Goal: Task Accomplishment & Management: Manage account settings

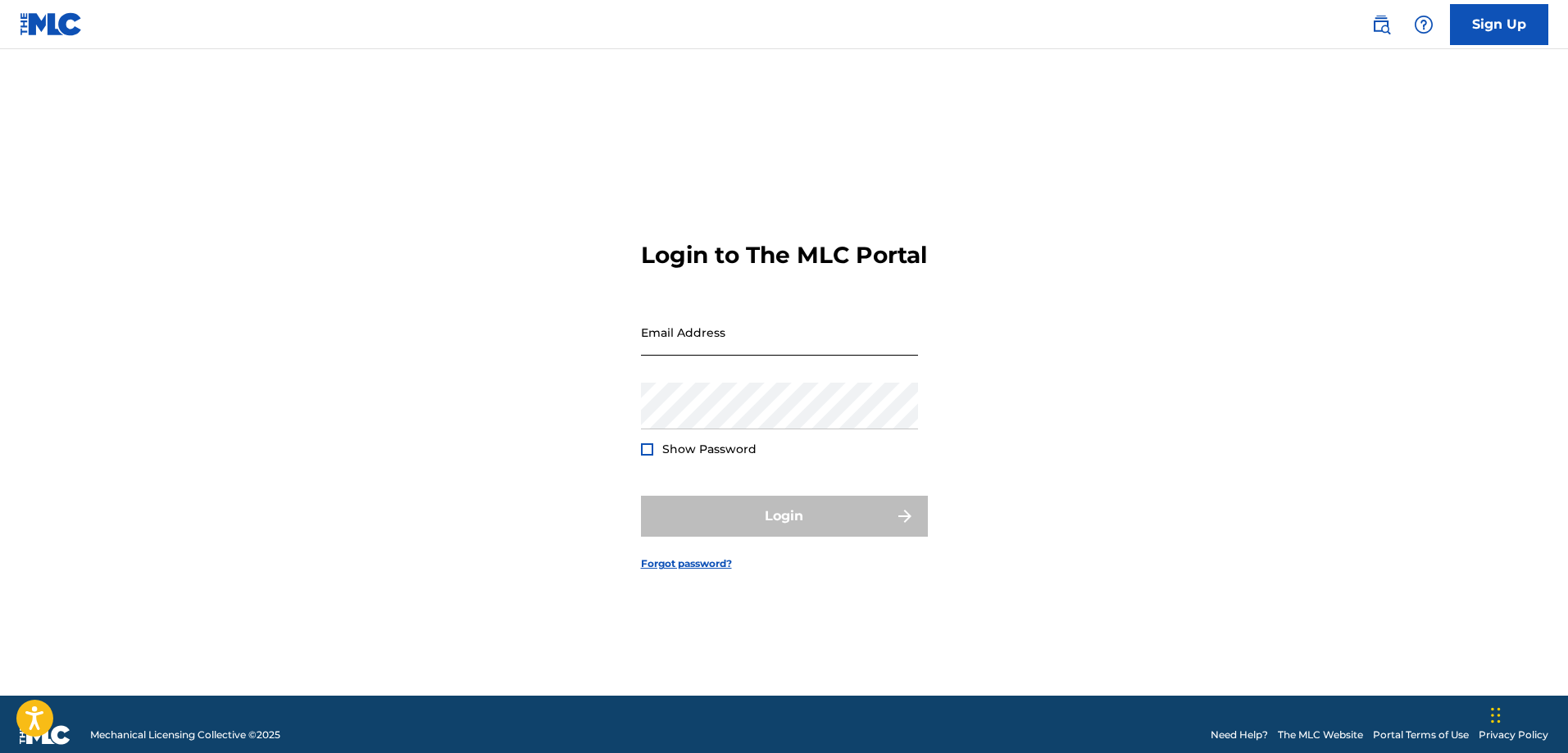
click at [685, 354] on input "Email Address" at bounding box center [779, 332] width 277 height 47
type input "[EMAIL_ADDRESS][DOMAIN_NAME]"
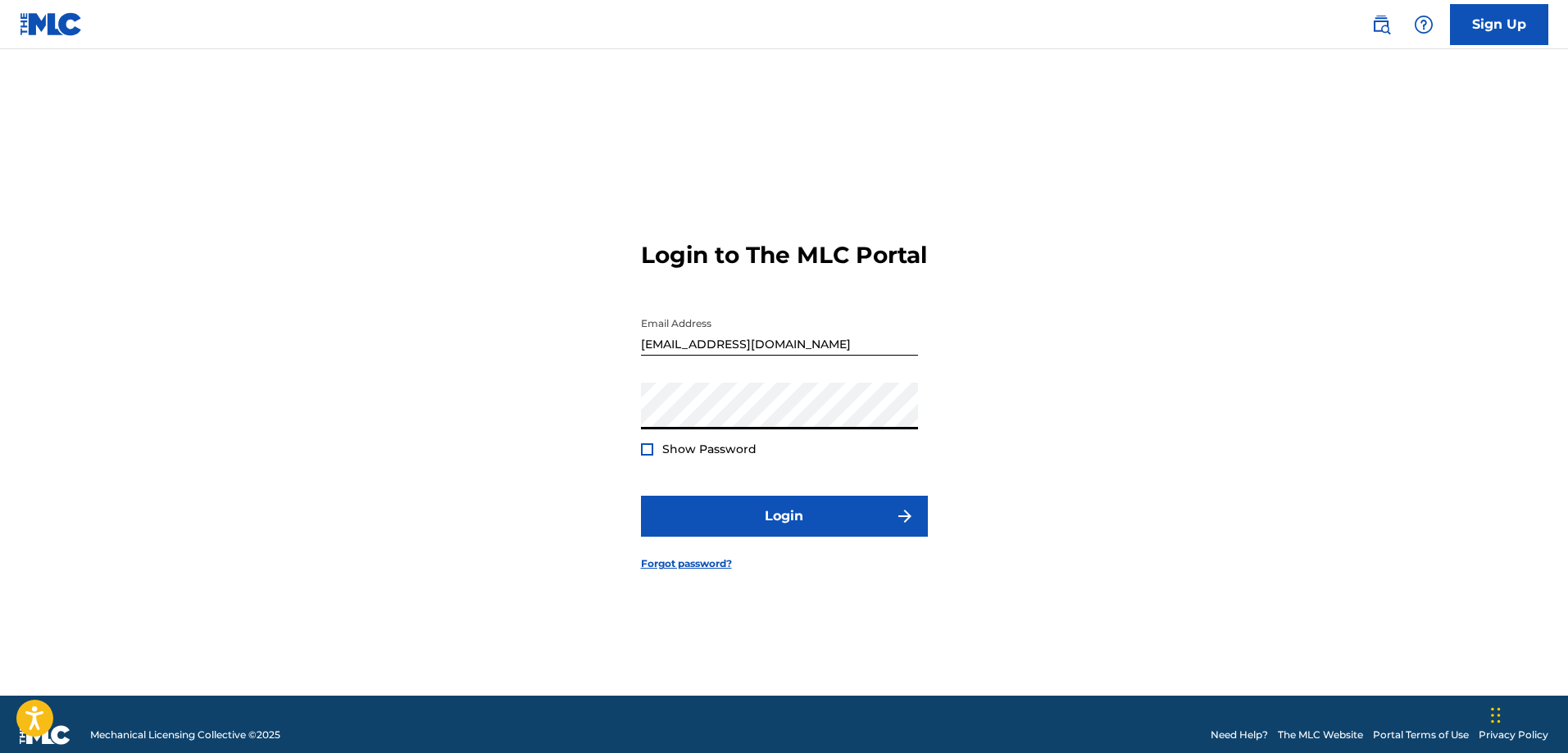
click at [644, 455] on div at bounding box center [647, 450] width 12 height 12
click at [793, 528] on button "Login" at bounding box center [784, 516] width 286 height 41
click at [625, 428] on div "Login to The MLC Portal Email Address [EMAIL_ADDRESS][DOMAIN_NAME] Password Sho…" at bounding box center [784, 392] width 1147 height 605
click at [797, 529] on button "Login" at bounding box center [784, 516] width 286 height 41
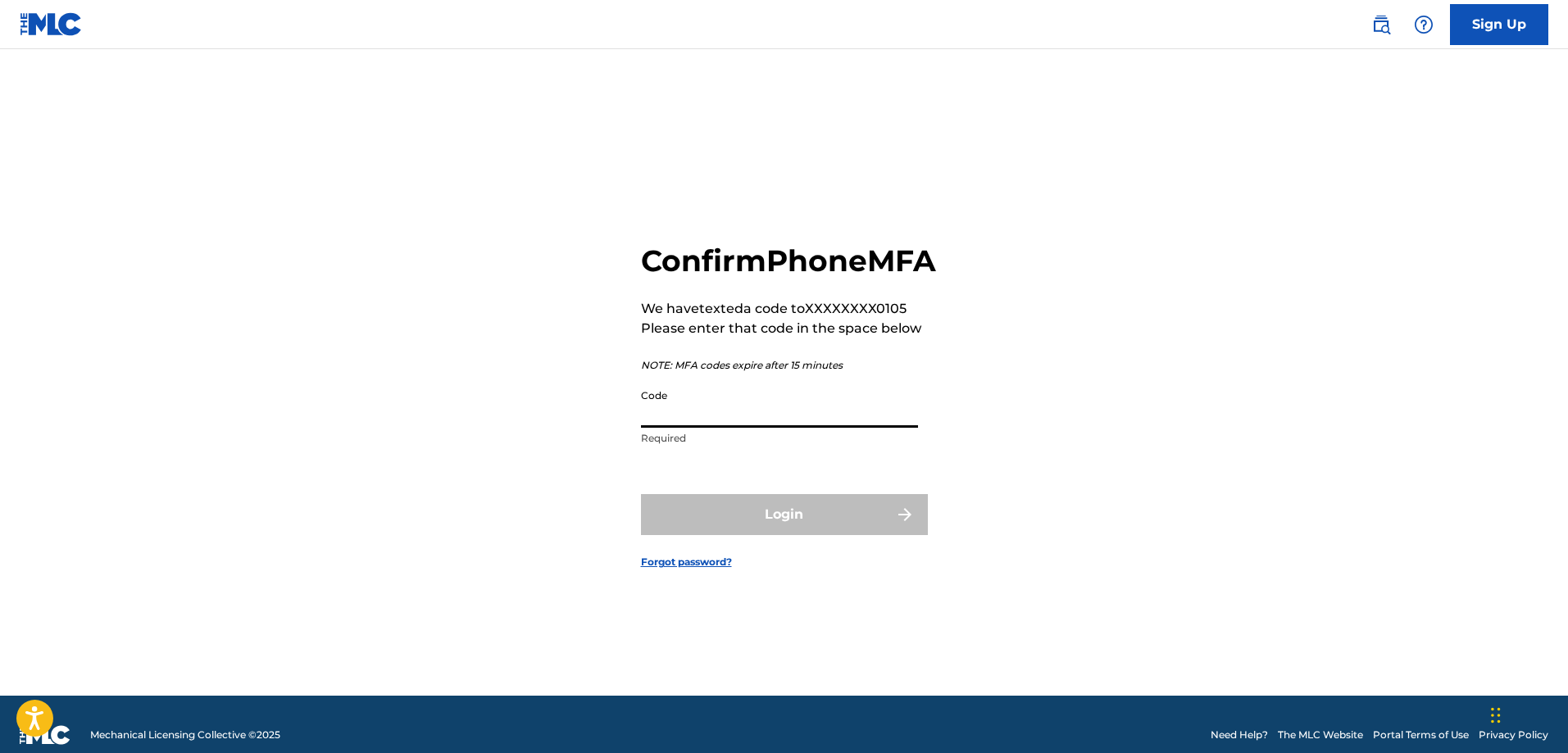
click at [795, 428] on input "Code" at bounding box center [779, 404] width 277 height 47
type input "030932"
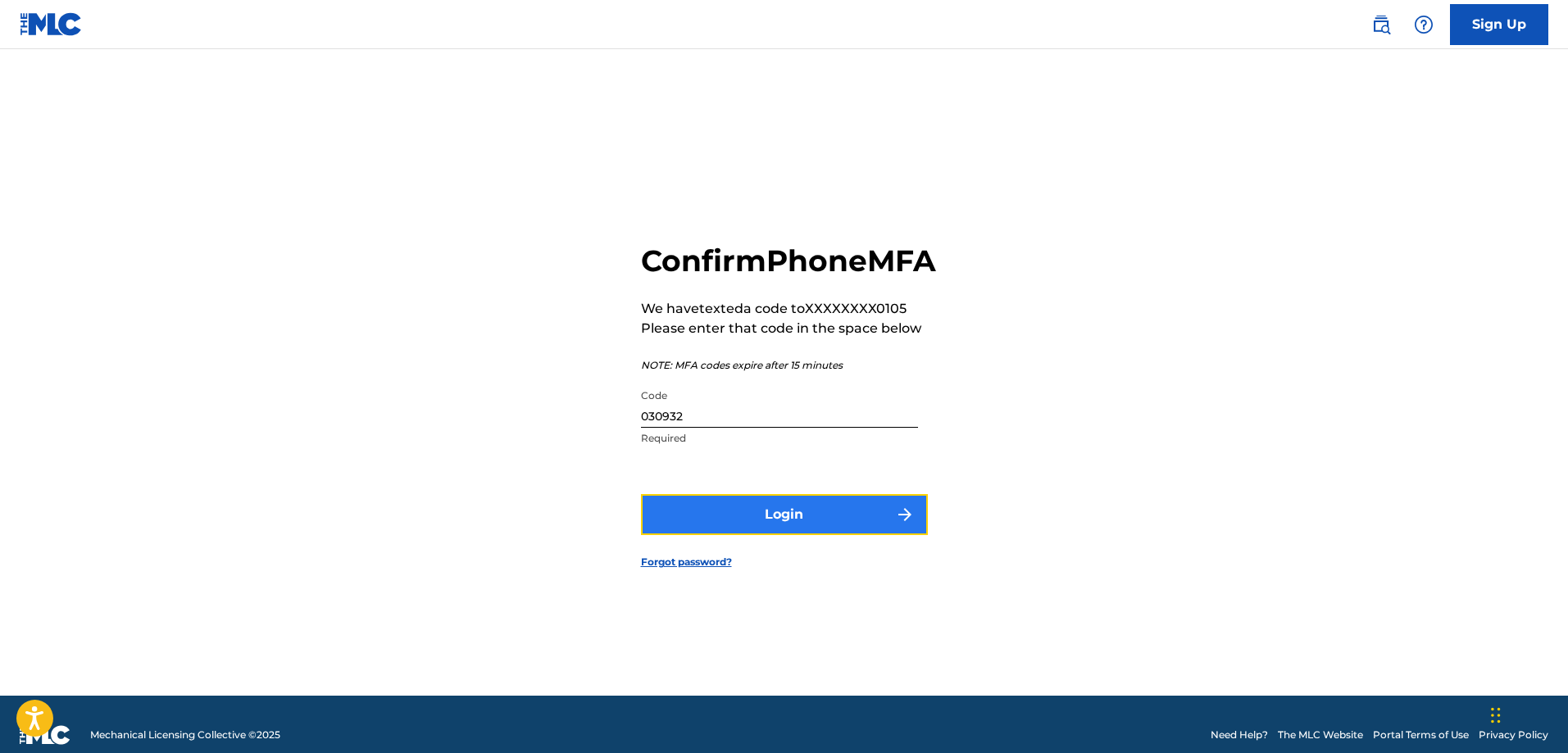
click at [793, 531] on button "Login" at bounding box center [784, 514] width 286 height 41
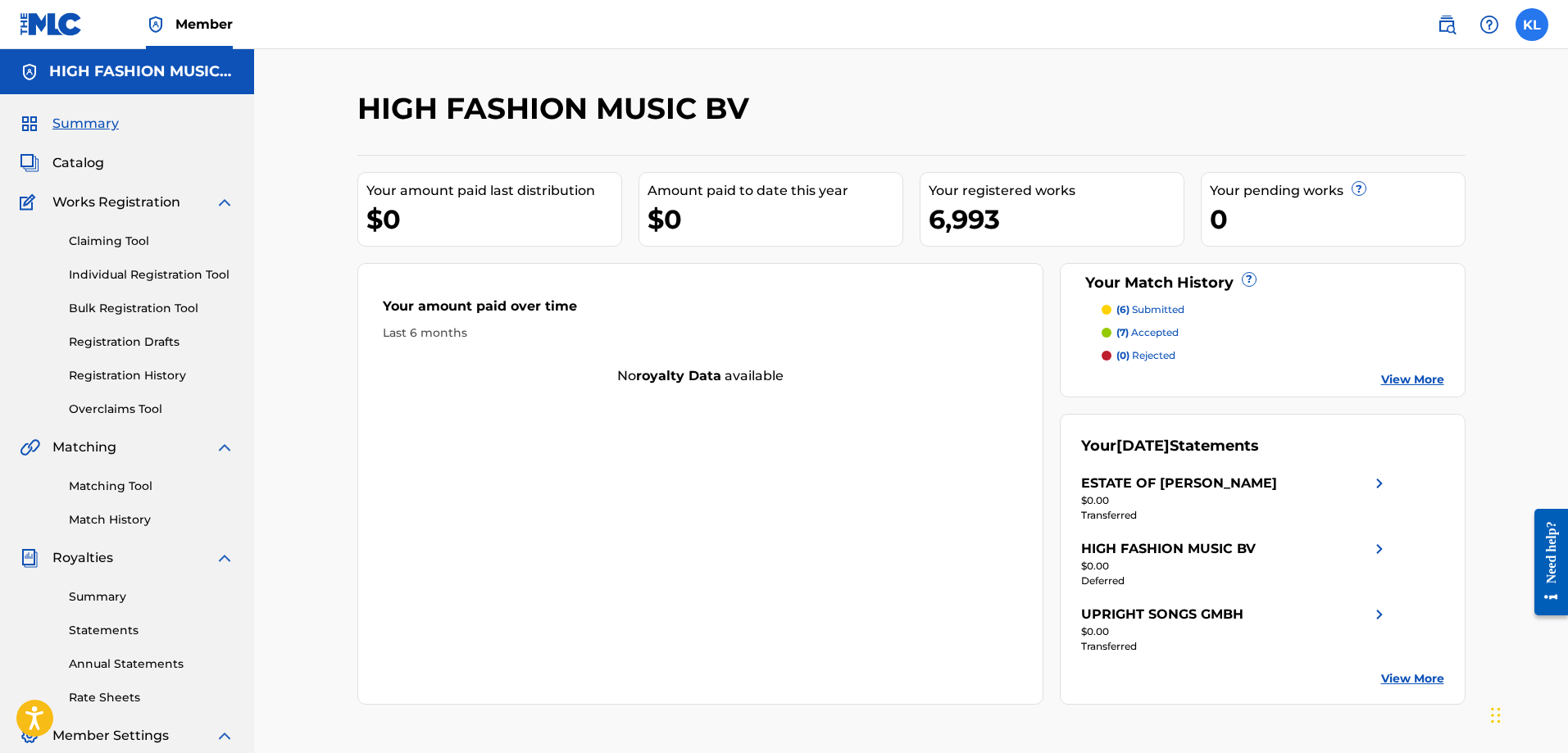
click at [1525, 21] on label at bounding box center [1531, 24] width 33 height 33
click at [1532, 25] on input "[PERSON_NAME] [EMAIL_ADDRESS][DOMAIN_NAME] Notification Preferences Profile Log…" at bounding box center [1532, 25] width 0 height 0
click at [1367, 208] on link "Profile" at bounding box center [1370, 204] width 33 height 15
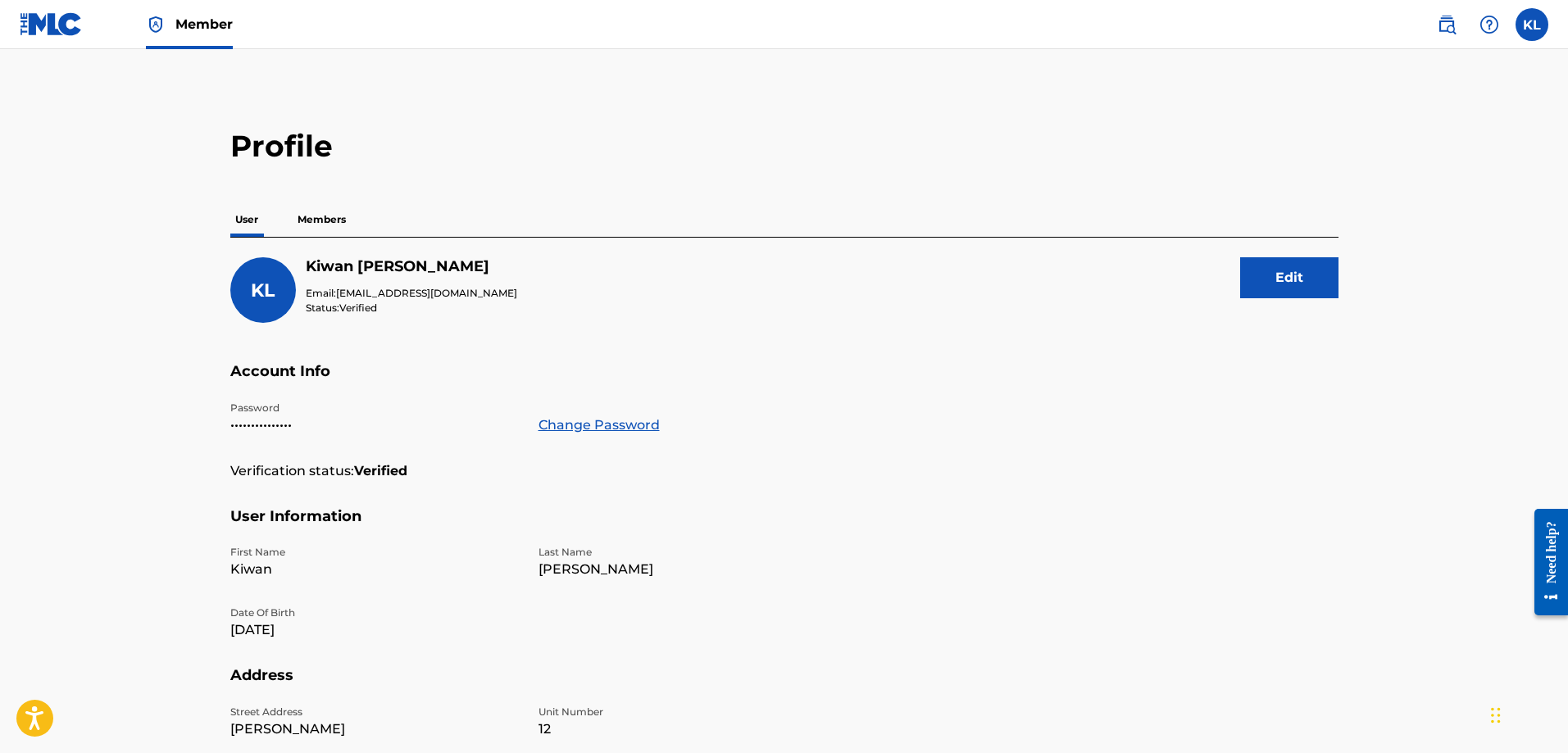
click at [200, 28] on span "Member" at bounding box center [203, 24] width 57 height 19
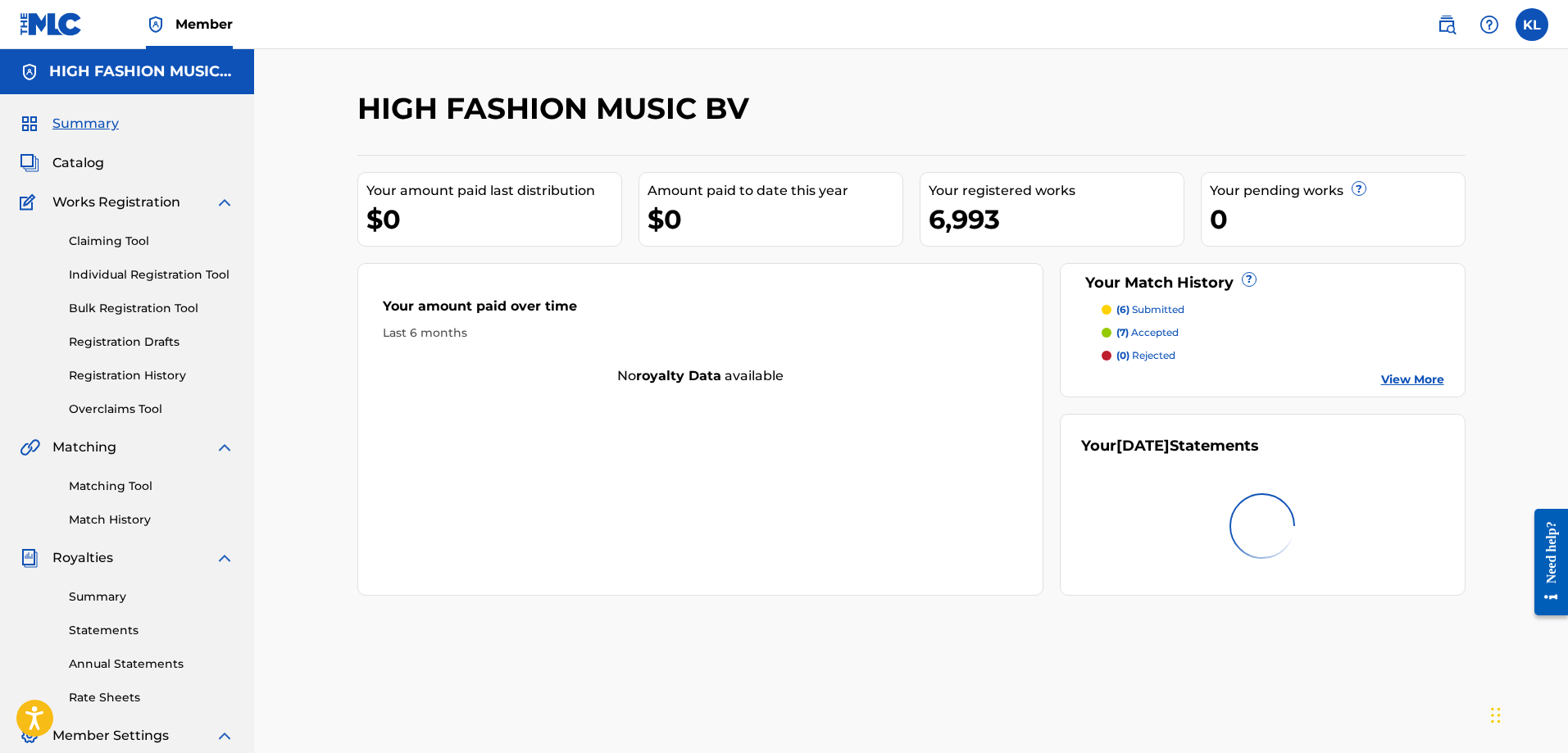
scroll to position [263, 0]
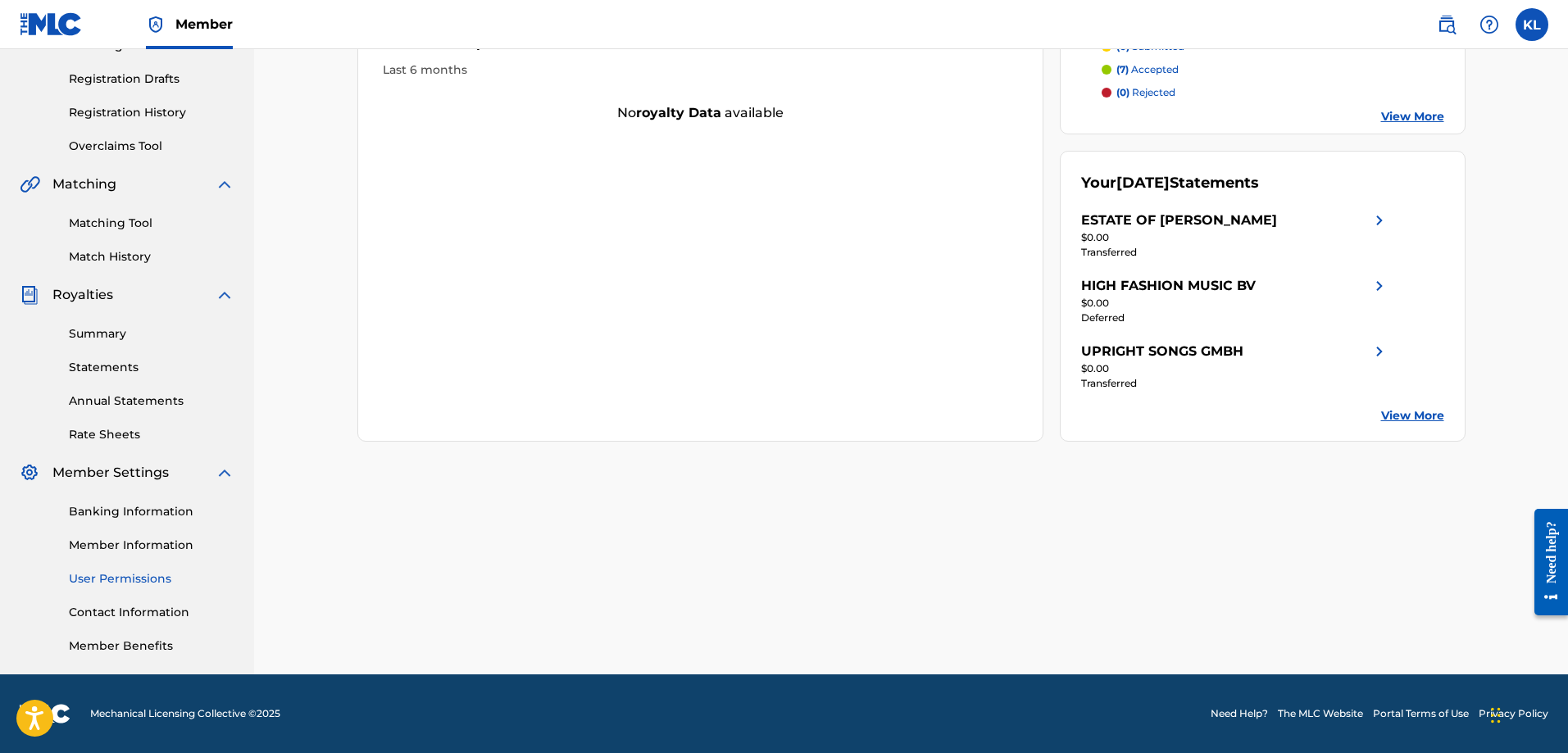
click at [106, 582] on link "User Permissions" at bounding box center [151, 578] width 165 height 17
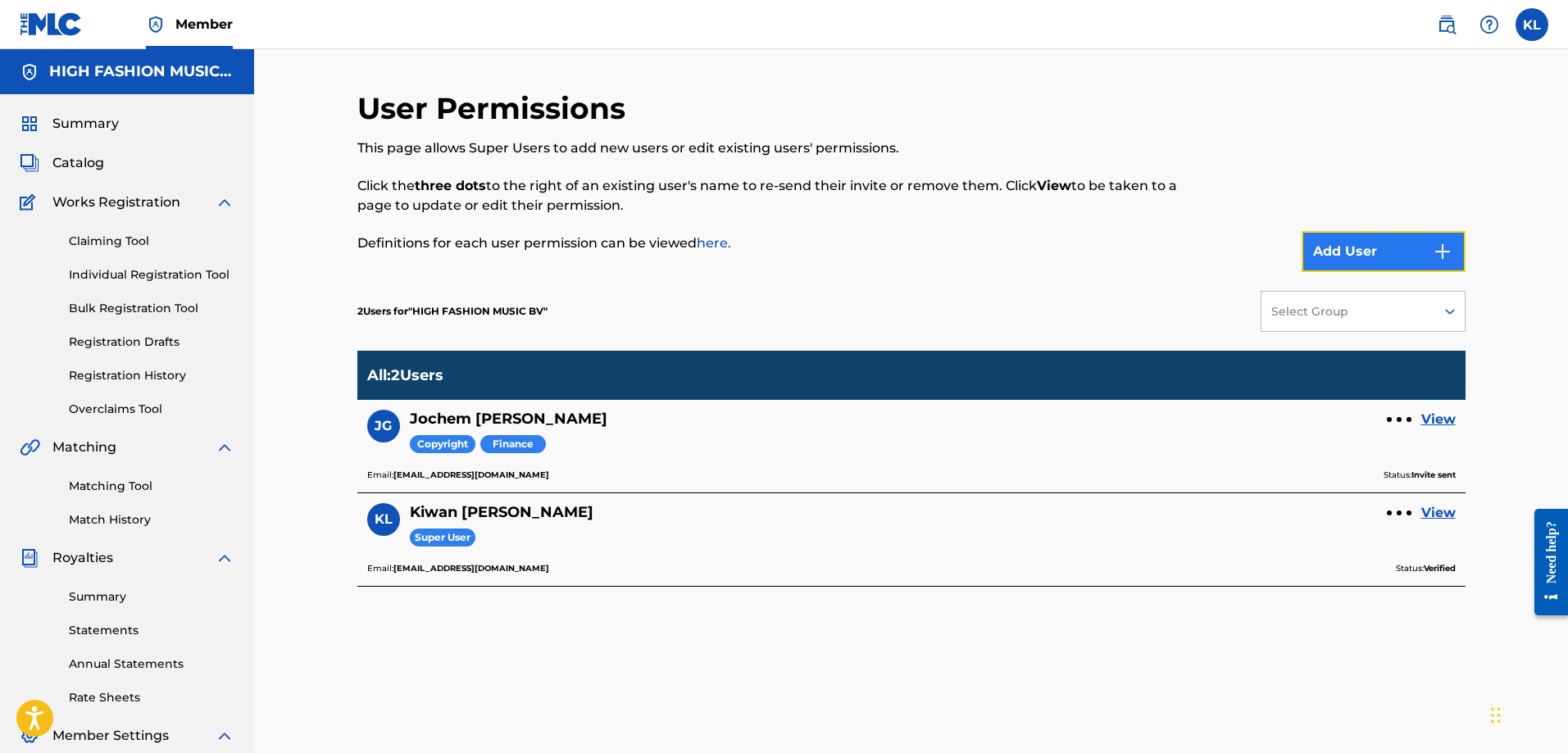
click at [1377, 247] on button "Add User" at bounding box center [1382, 251] width 164 height 41
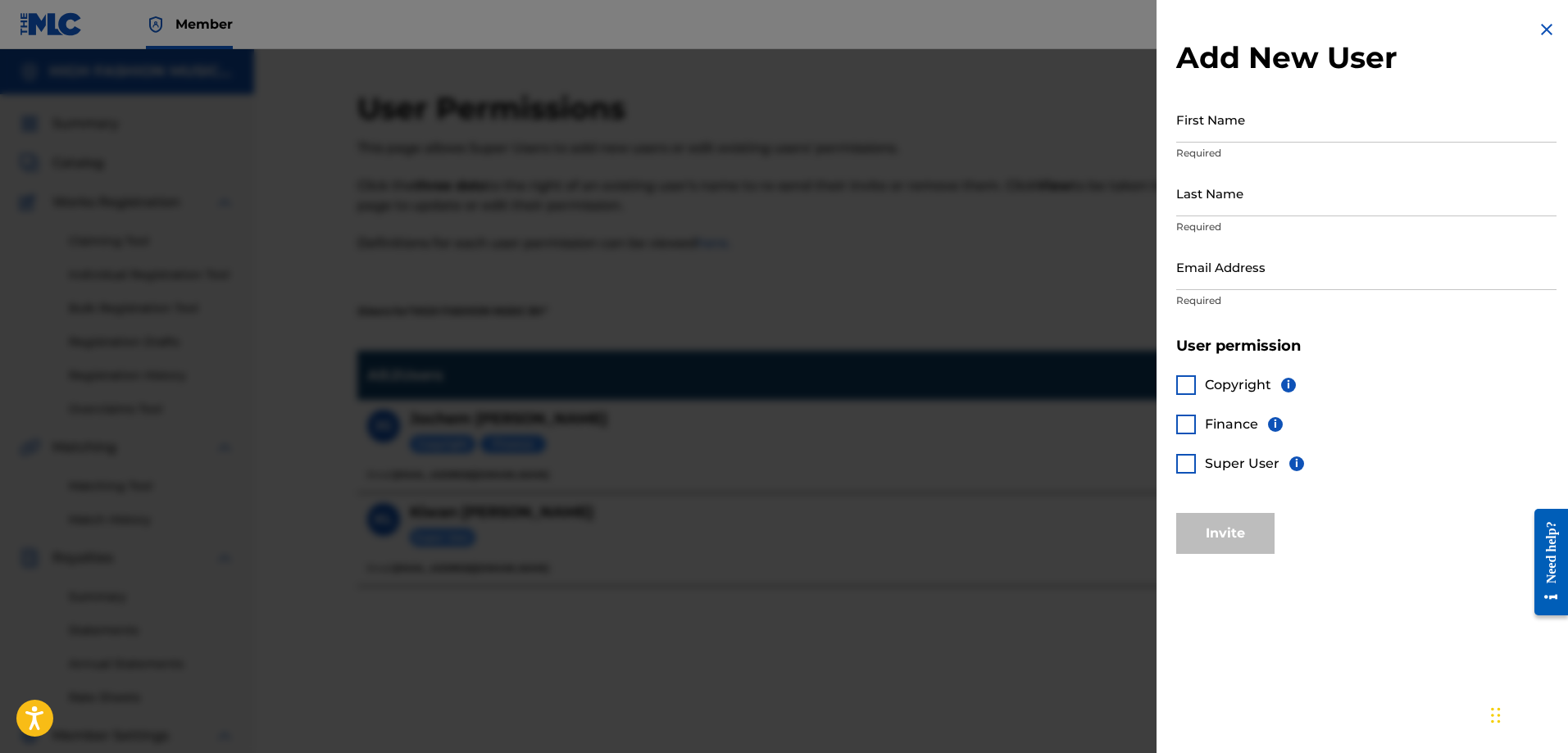
click at [1186, 380] on div at bounding box center [1185, 385] width 19 height 19
click at [1224, 129] on input "First Name" at bounding box center [1366, 118] width 380 height 47
type input "copyright"
click at [1543, 29] on img at bounding box center [1546, 29] width 19 height 19
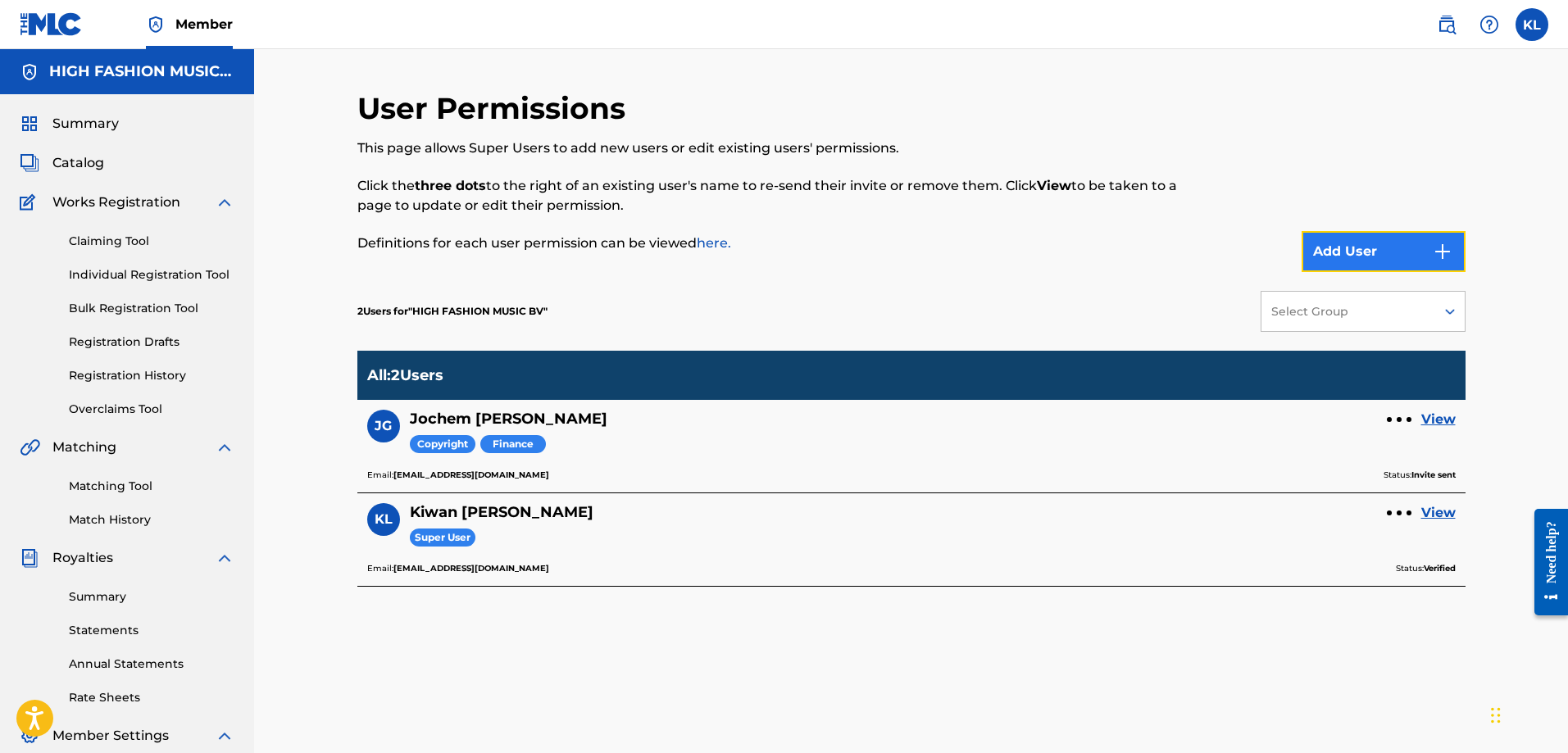
click at [1327, 250] on button "Add User" at bounding box center [1382, 251] width 164 height 41
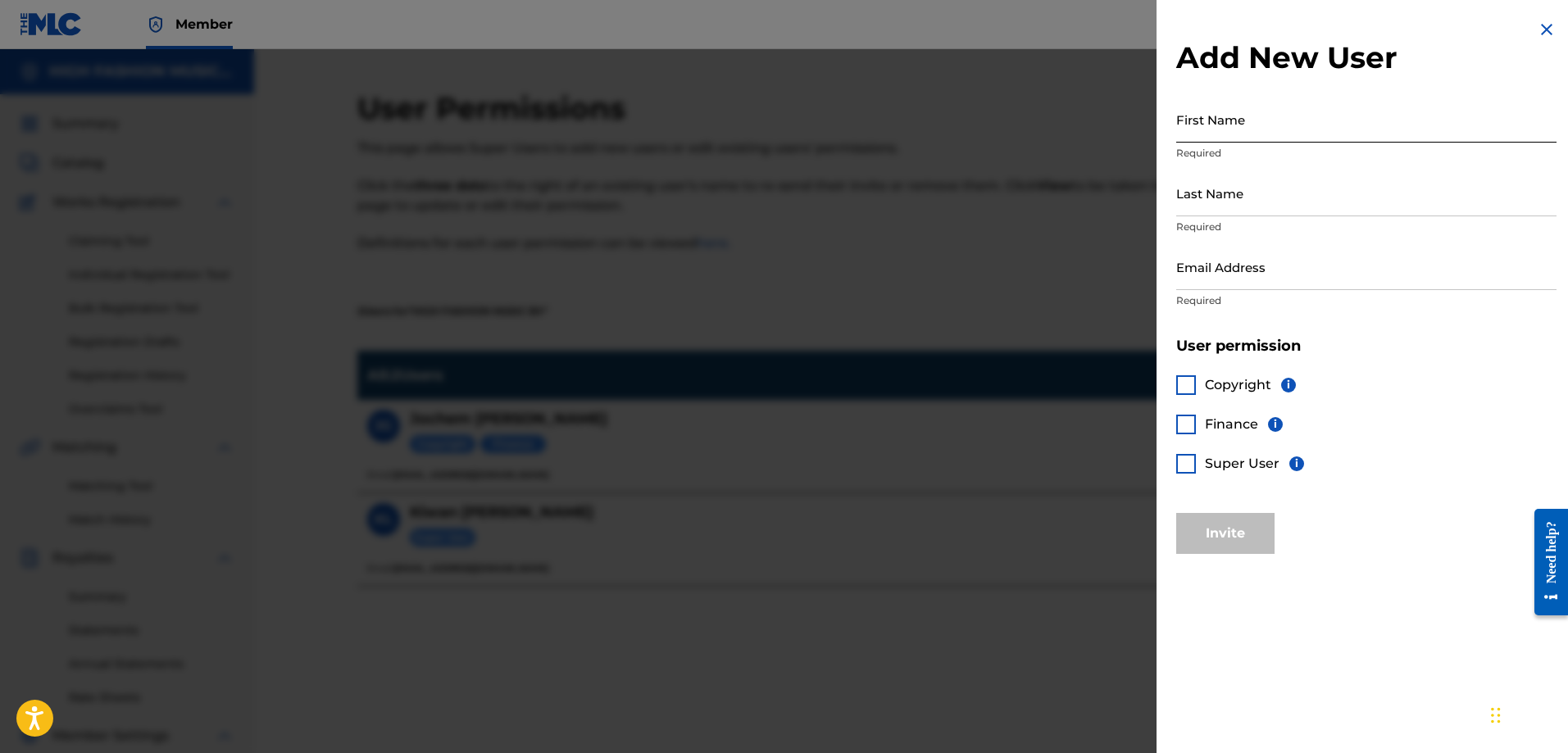
drag, startPoint x: 1242, startPoint y: 128, endPoint x: 1237, endPoint y: 148, distance: 20.6
click at [1242, 128] on input "First Name" at bounding box center [1366, 118] width 380 height 47
type input "[PERSON_NAME]"
click at [1267, 275] on input "Email Address" at bounding box center [1366, 266] width 380 height 47
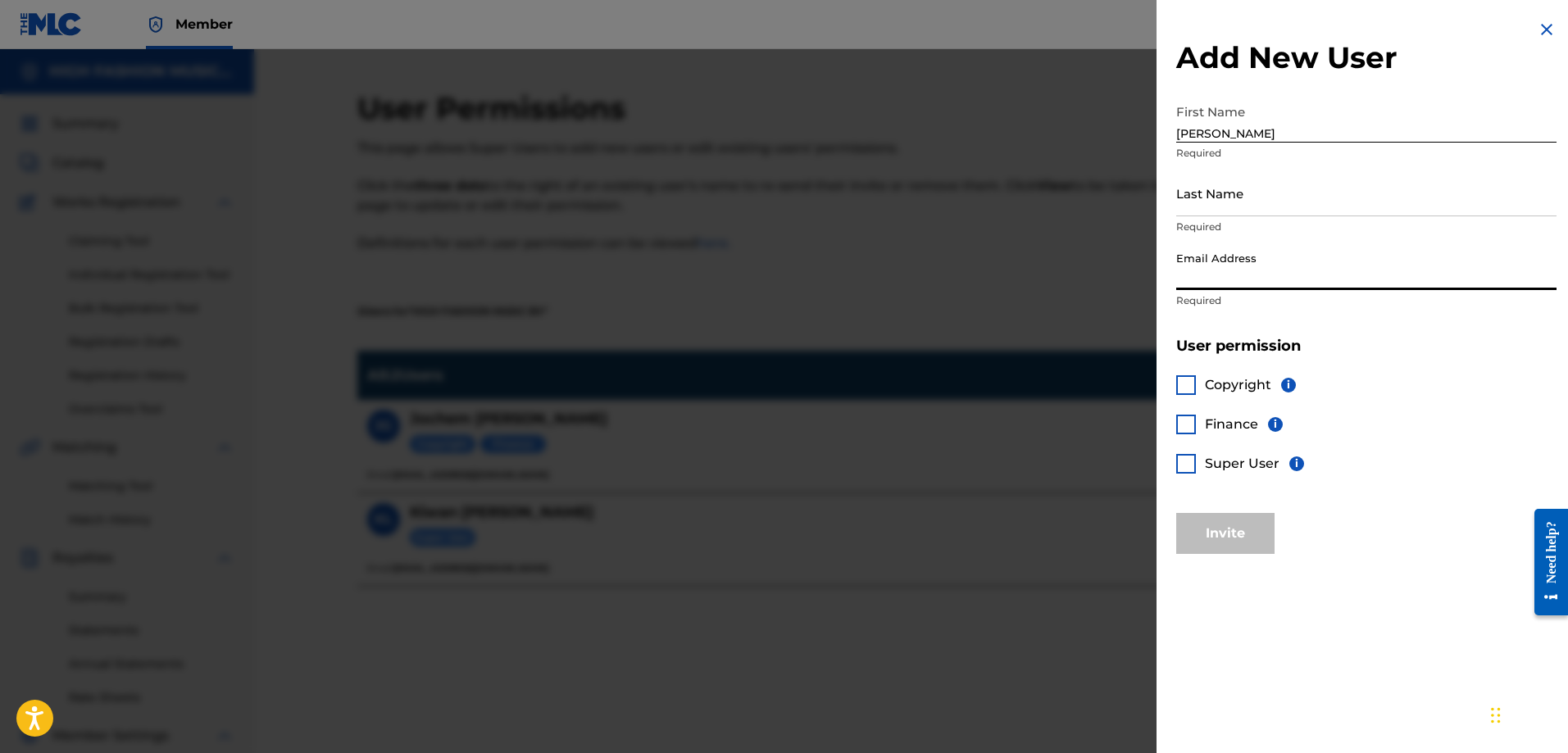
paste input "[PERSON_NAME][EMAIL_ADDRESS][DOMAIN_NAME]"
type input "[PERSON_NAME][EMAIL_ADDRESS][DOMAIN_NAME]"
click at [1294, 200] on input "Last Name" at bounding box center [1366, 193] width 380 height 47
type input "Oudshoorn"
click at [1361, 405] on div "Copyright i Finance i Super User i" at bounding box center [1366, 434] width 380 height 157
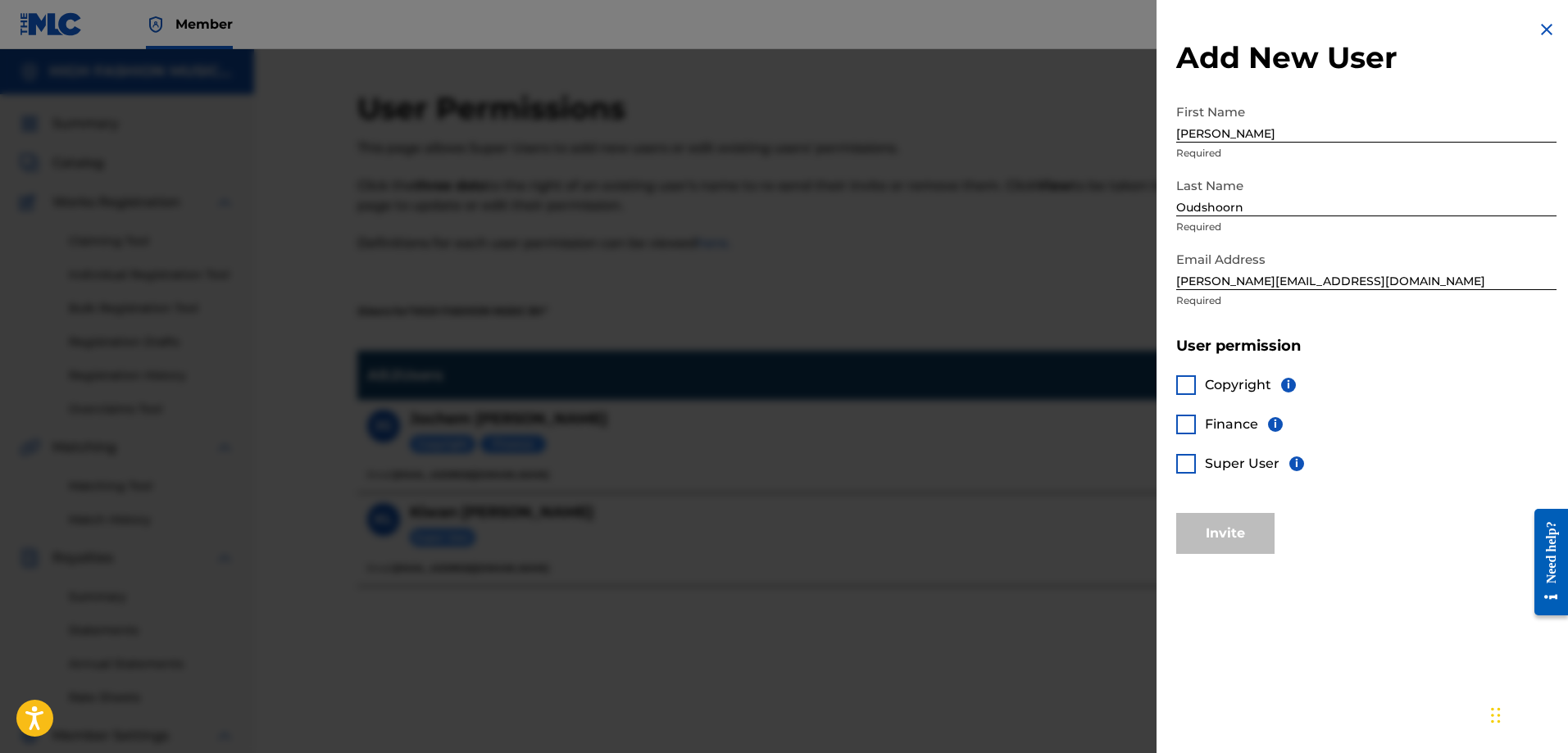
click at [1184, 378] on div at bounding box center [1185, 385] width 19 height 19
click at [1181, 461] on div at bounding box center [1185, 464] width 19 height 19
click at [1223, 524] on button "Invite" at bounding box center [1224, 533] width 98 height 41
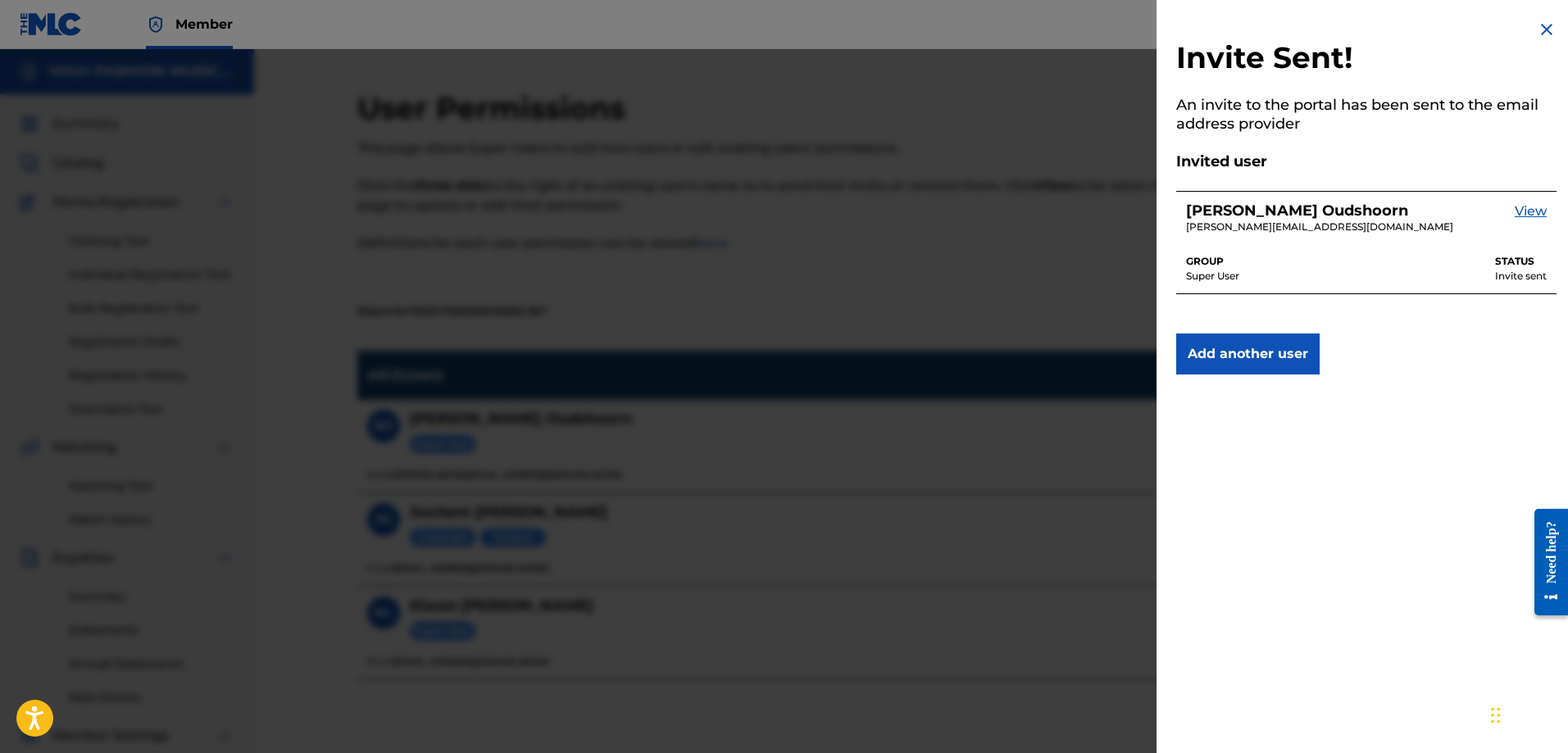
click at [1540, 32] on img at bounding box center [1546, 29] width 19 height 19
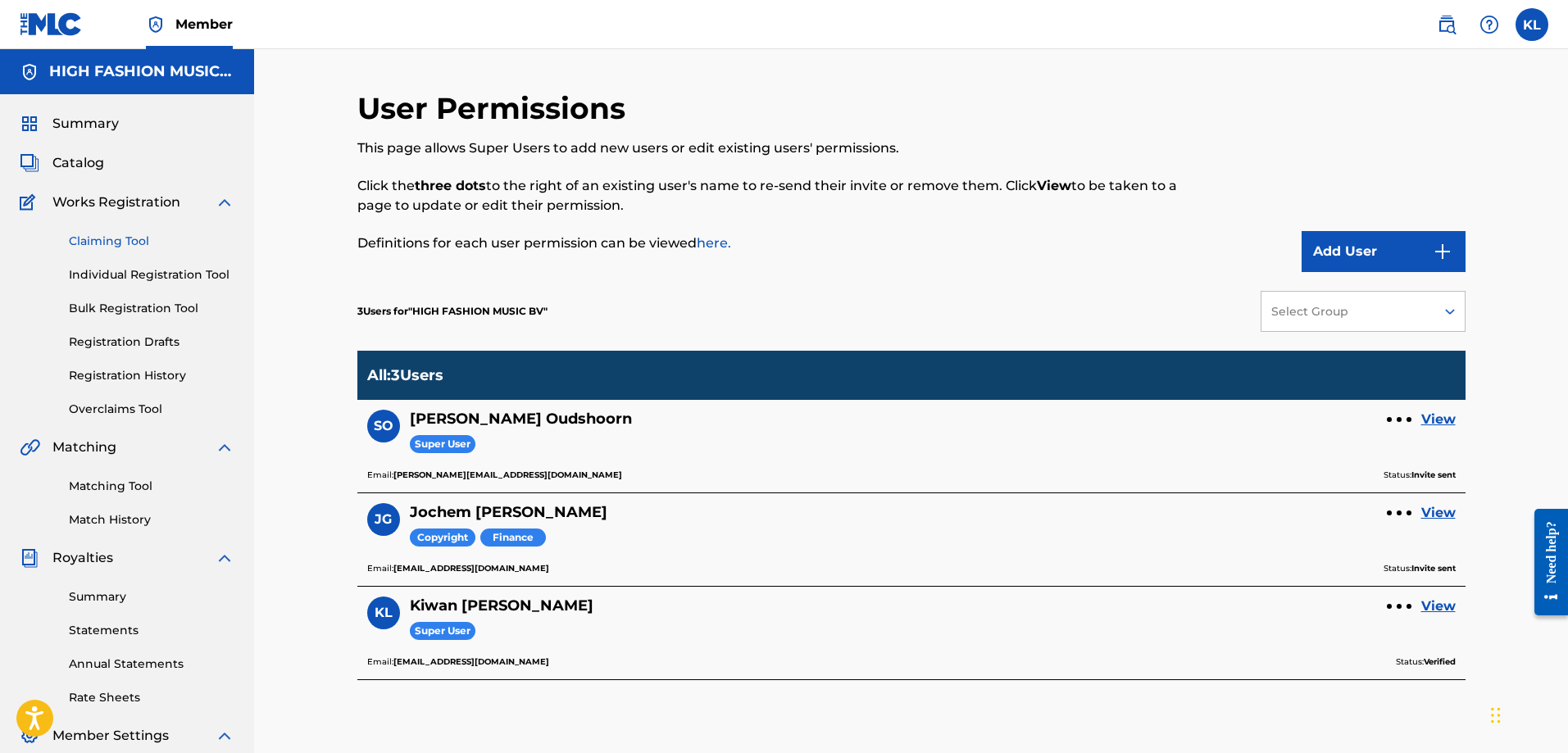
click at [110, 241] on link "Claiming Tool" at bounding box center [151, 240] width 165 height 17
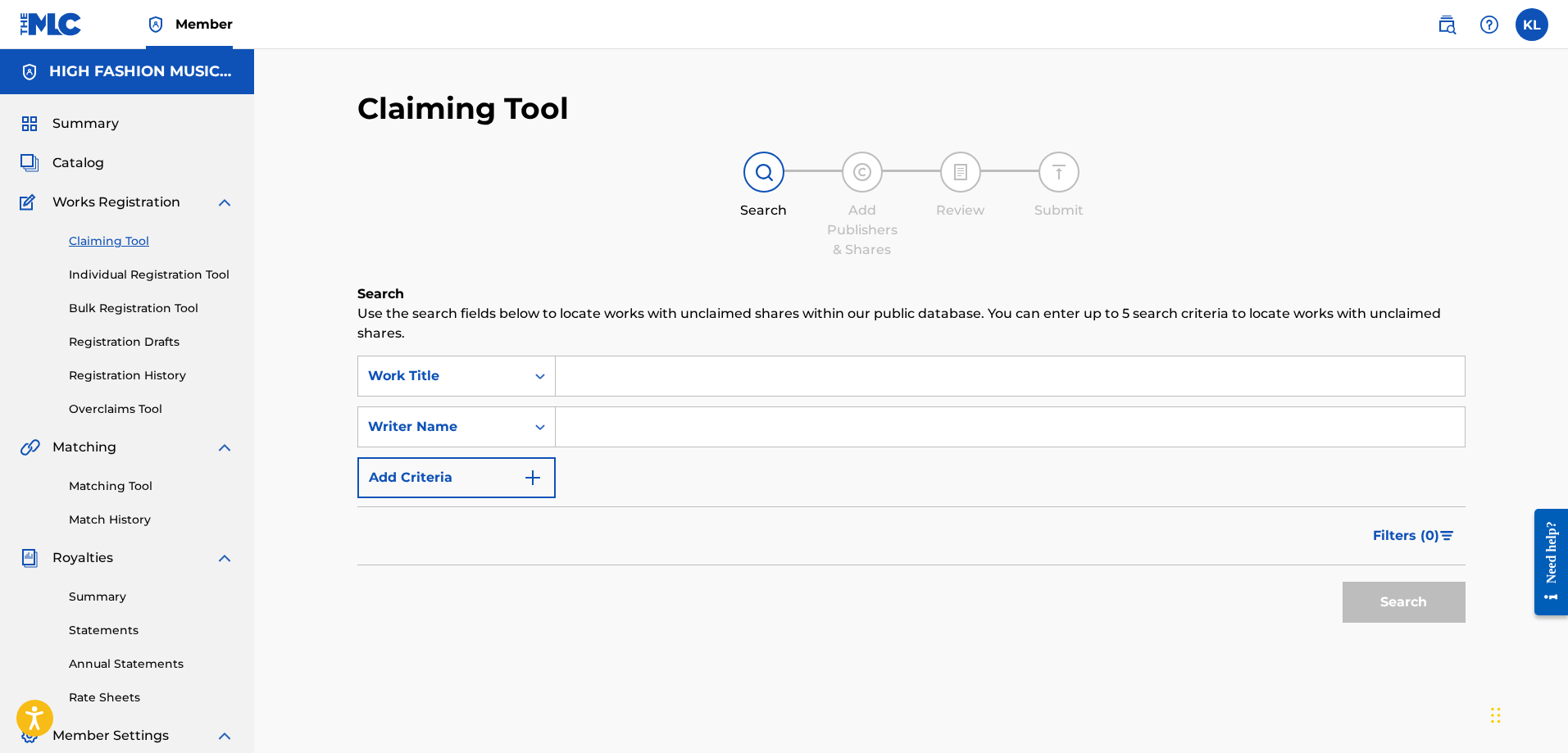
click at [129, 242] on link "Claiming Tool" at bounding box center [151, 240] width 165 height 17
click at [129, 366] on div "Claiming Tool Individual Registration Tool Bulk Registration Tool Registration …" at bounding box center [126, 315] width 215 height 206
click at [129, 374] on link "Registration History" at bounding box center [151, 375] width 165 height 17
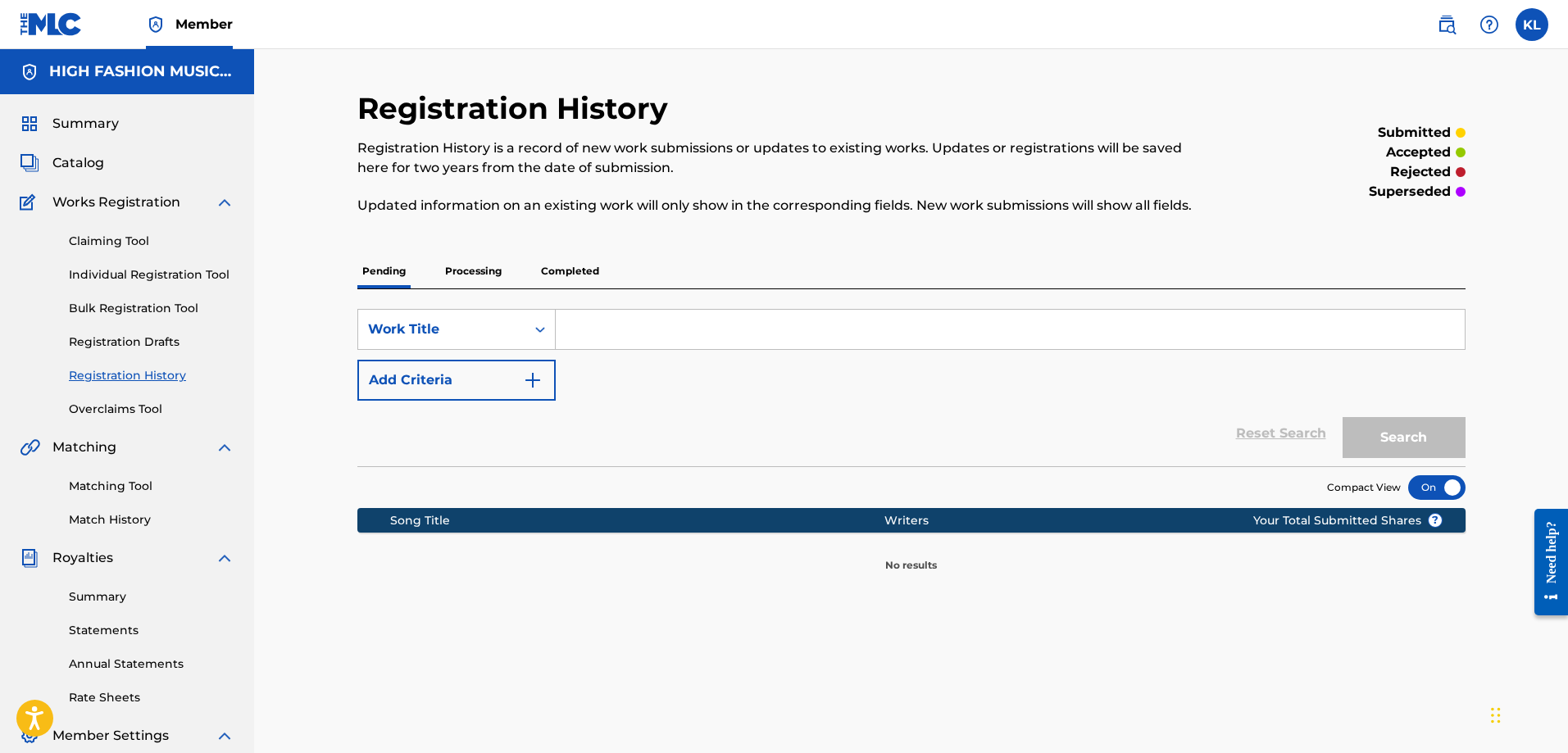
click at [491, 270] on p "Processing" at bounding box center [473, 270] width 66 height 34
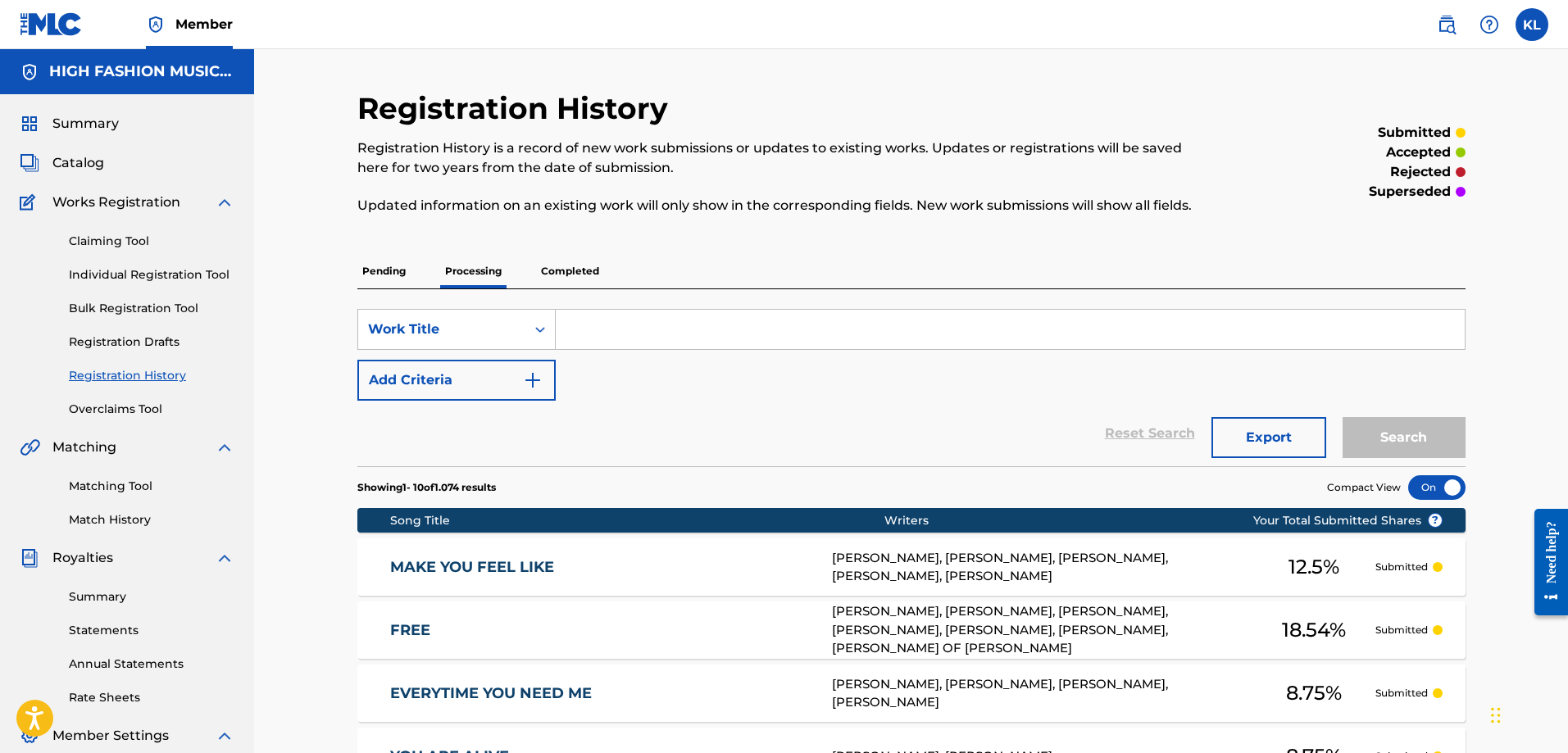
click at [575, 270] on p "Completed" at bounding box center [569, 270] width 68 height 34
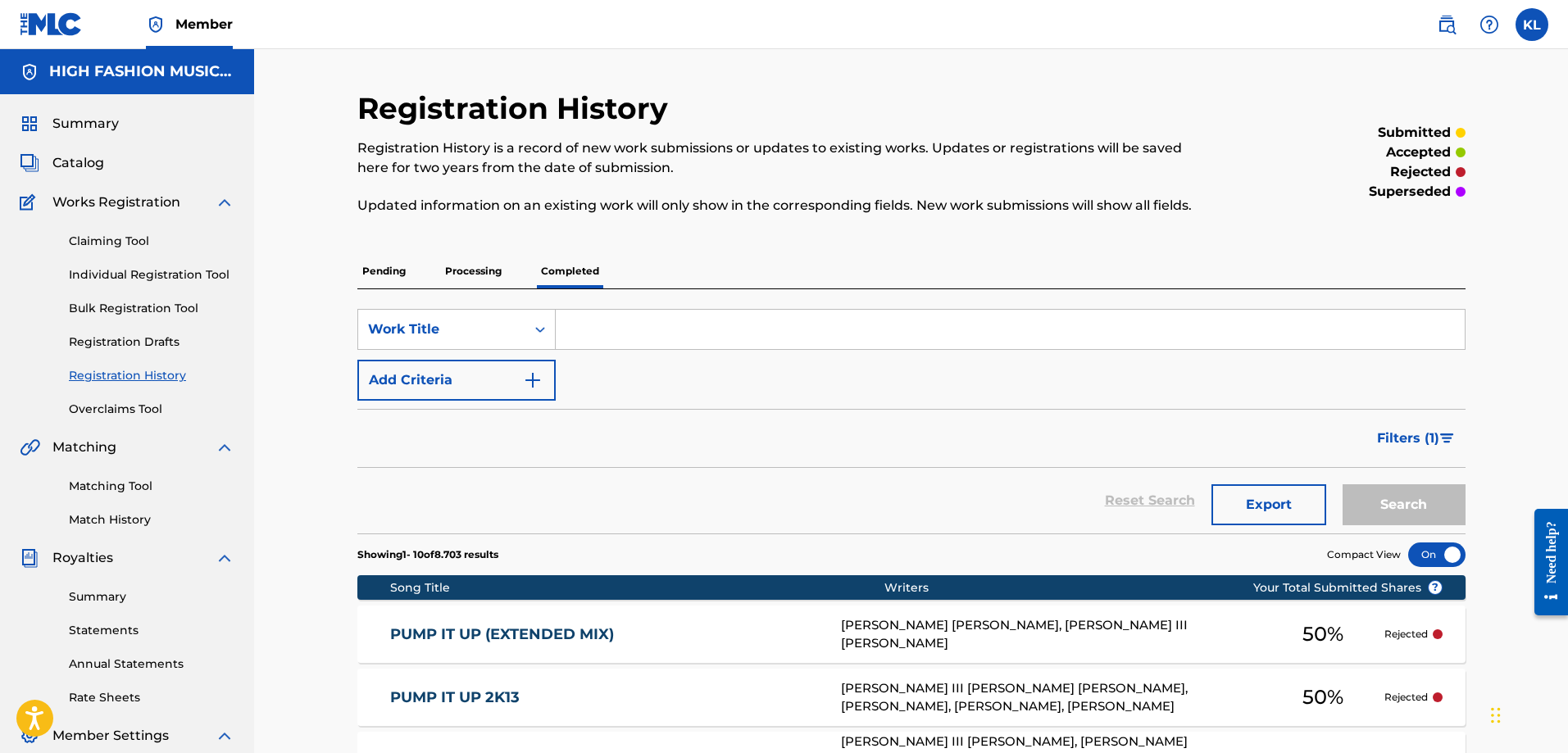
click at [397, 270] on p "Pending" at bounding box center [384, 270] width 53 height 34
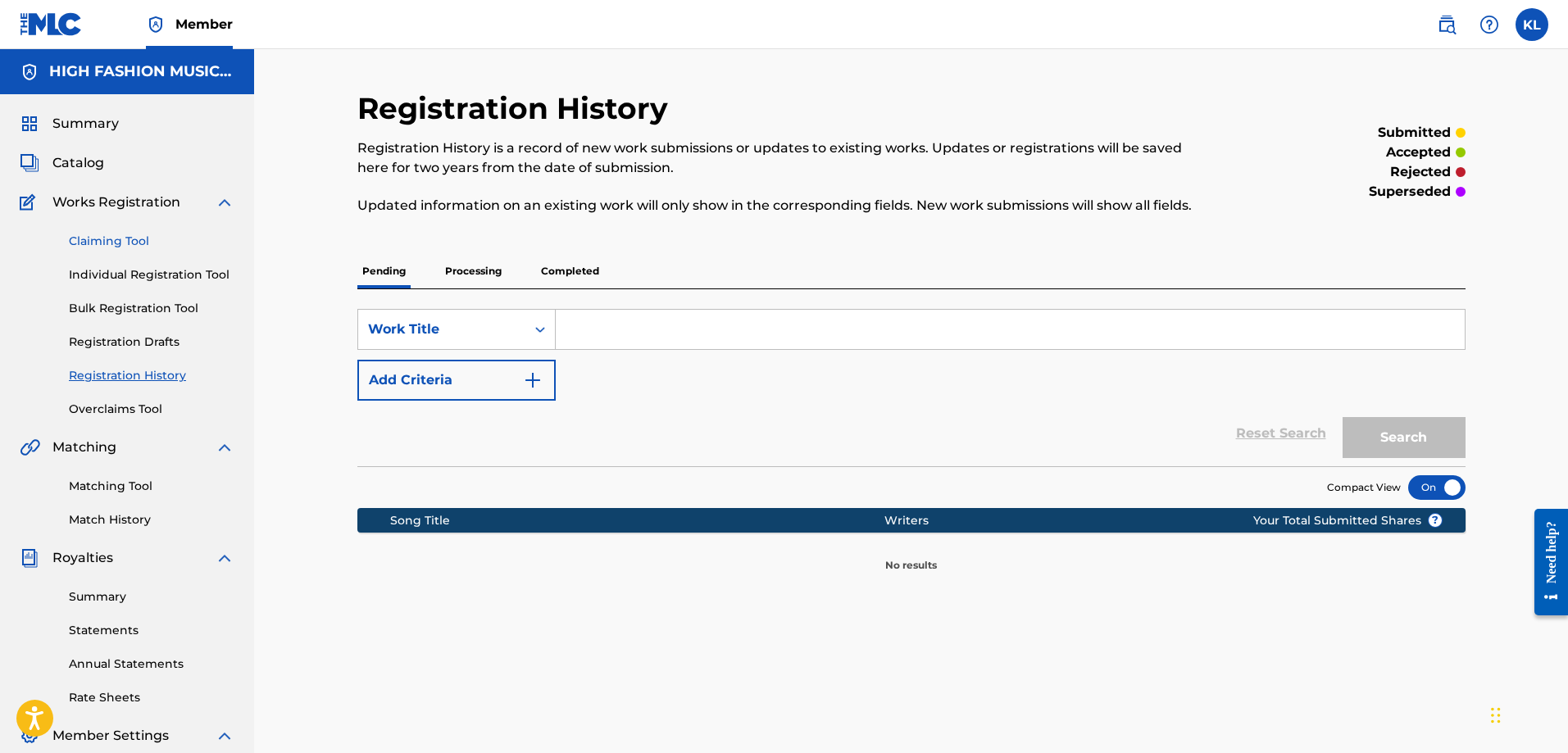
click at [126, 238] on link "Claiming Tool" at bounding box center [151, 240] width 165 height 17
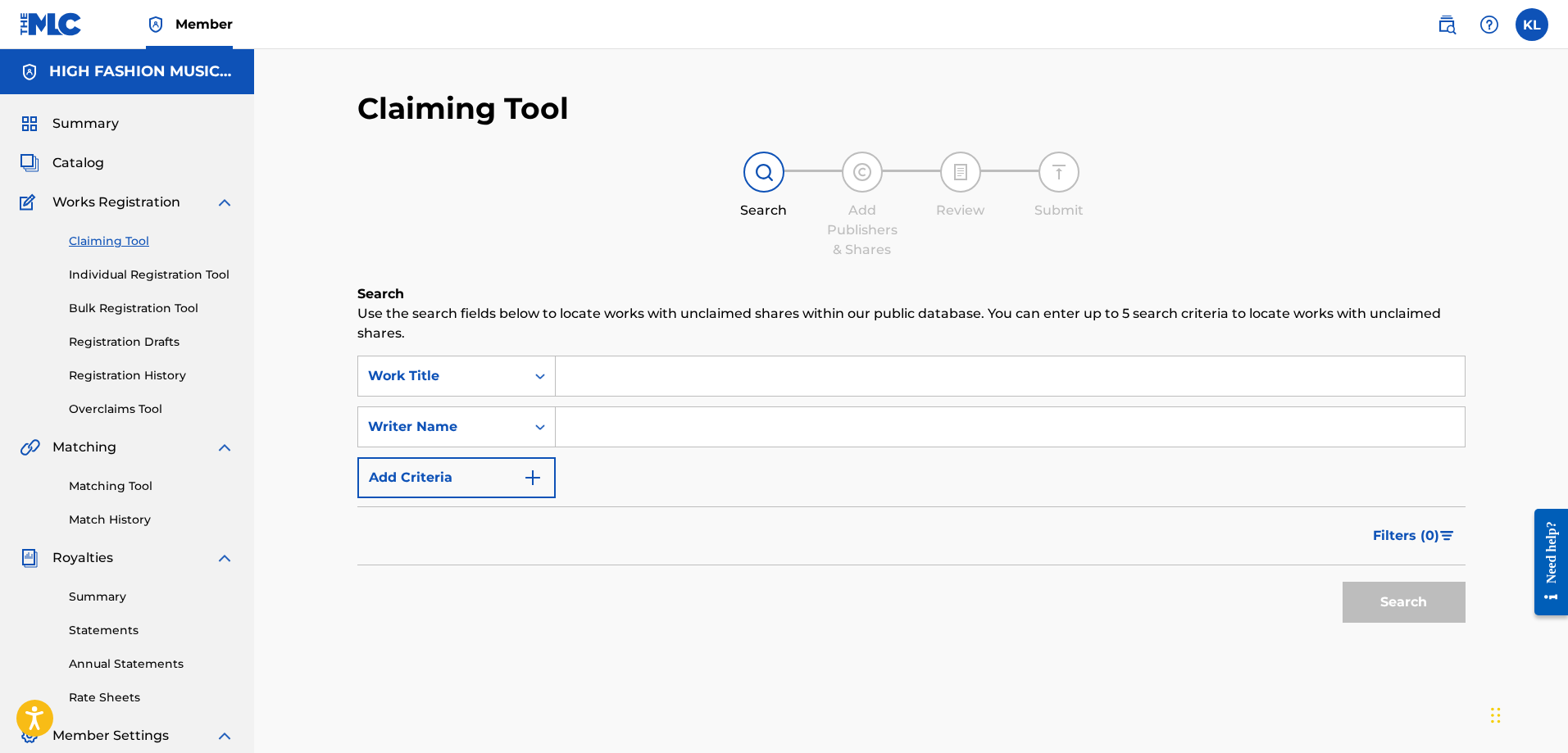
click at [620, 381] on input "Search Form" at bounding box center [1010, 376] width 909 height 40
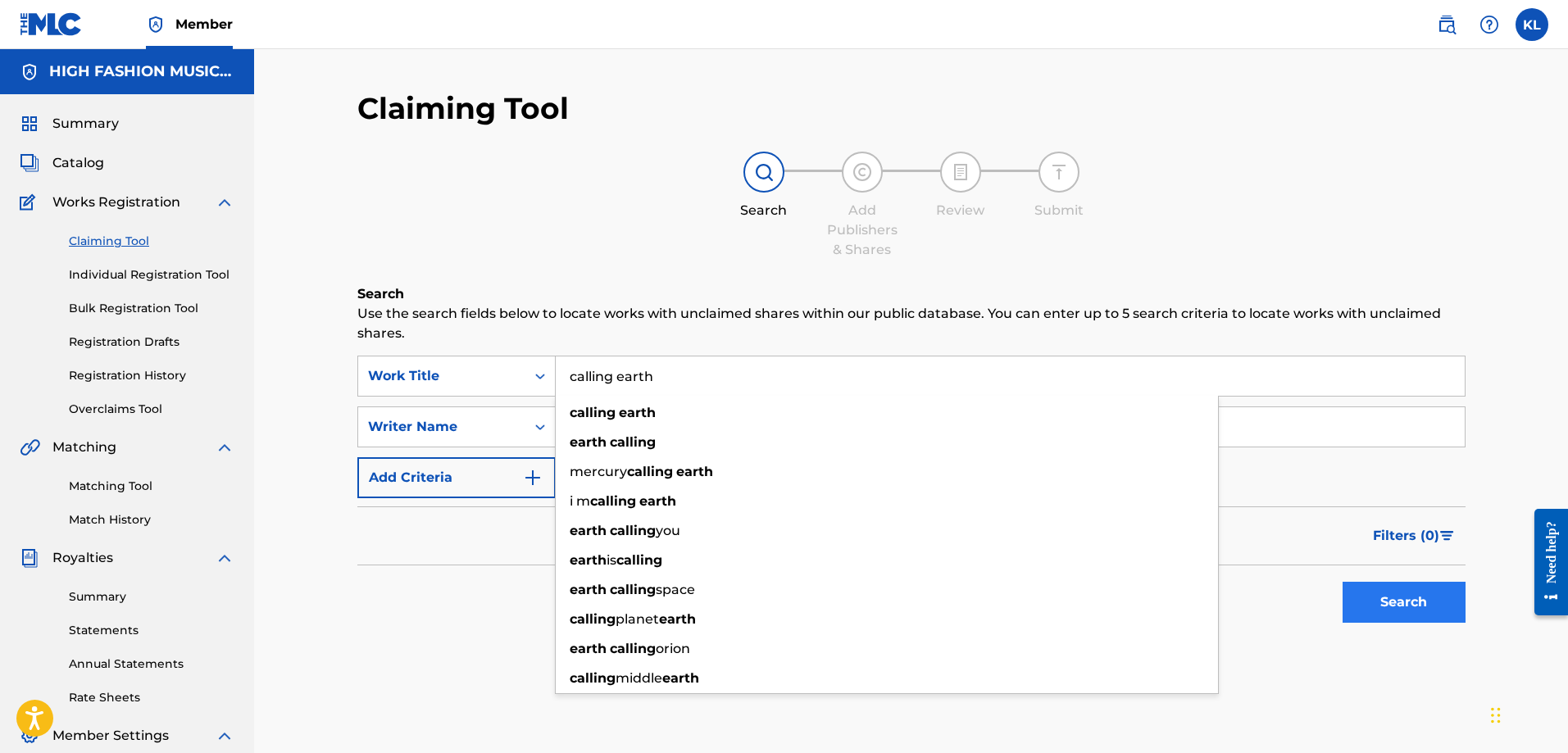
type input "calling earth"
click at [1385, 597] on button "Search" at bounding box center [1404, 602] width 123 height 41
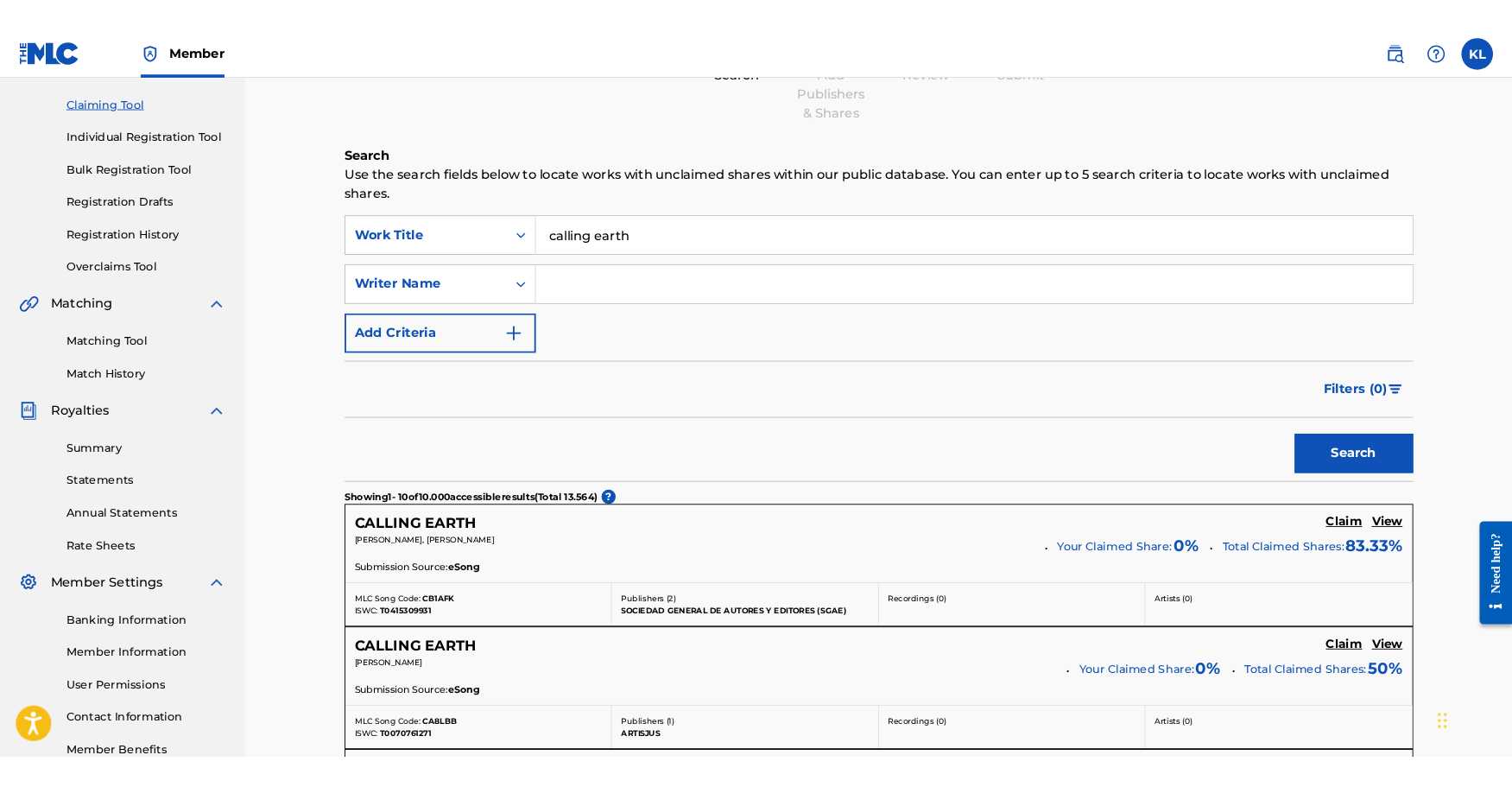
scroll to position [259, 0]
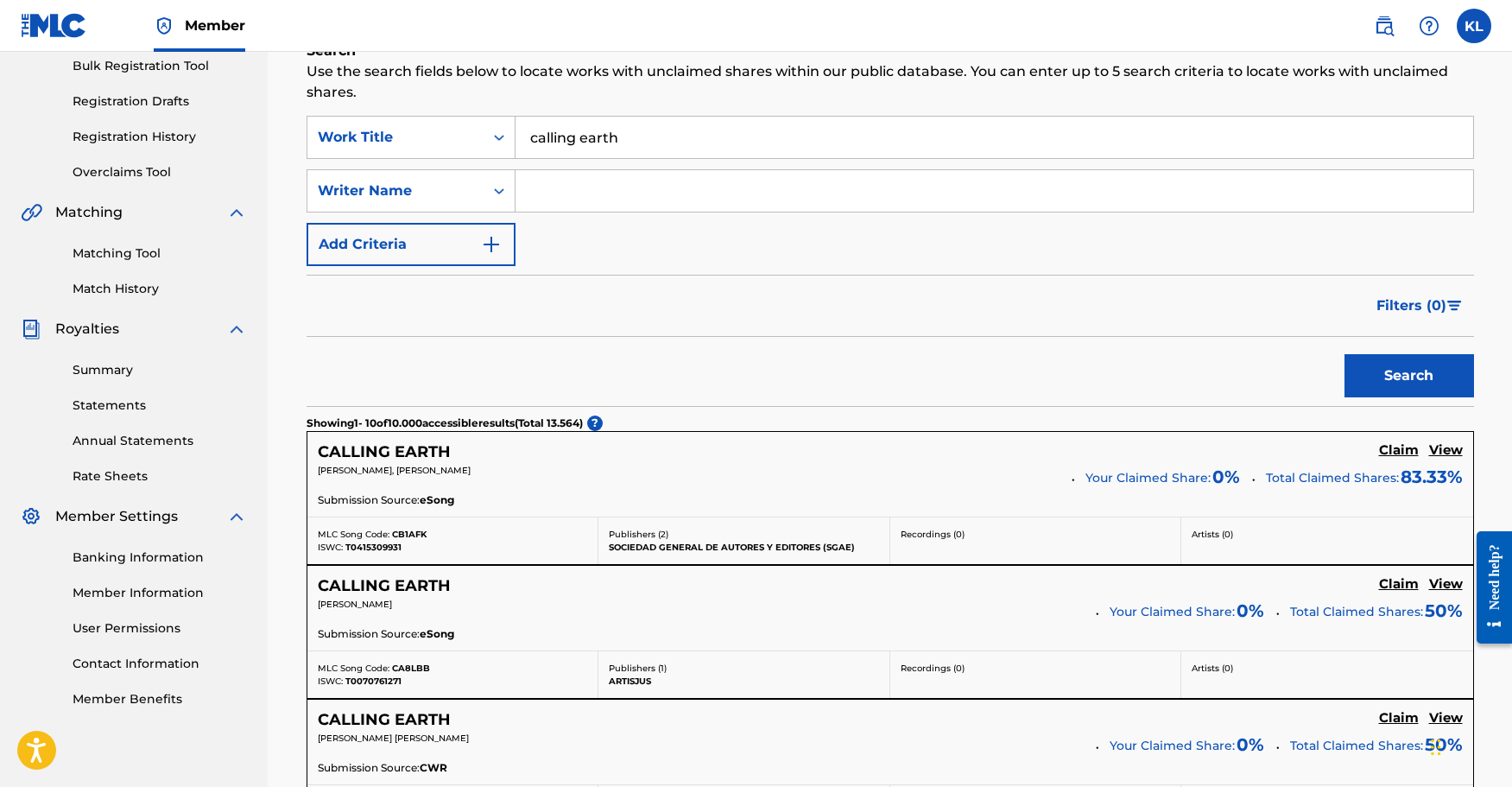
click at [652, 187] on input "Search Form" at bounding box center [994, 191] width 958 height 42
type input "yves"
click at [1345, 354] on button "Search" at bounding box center [1410, 375] width 129 height 43
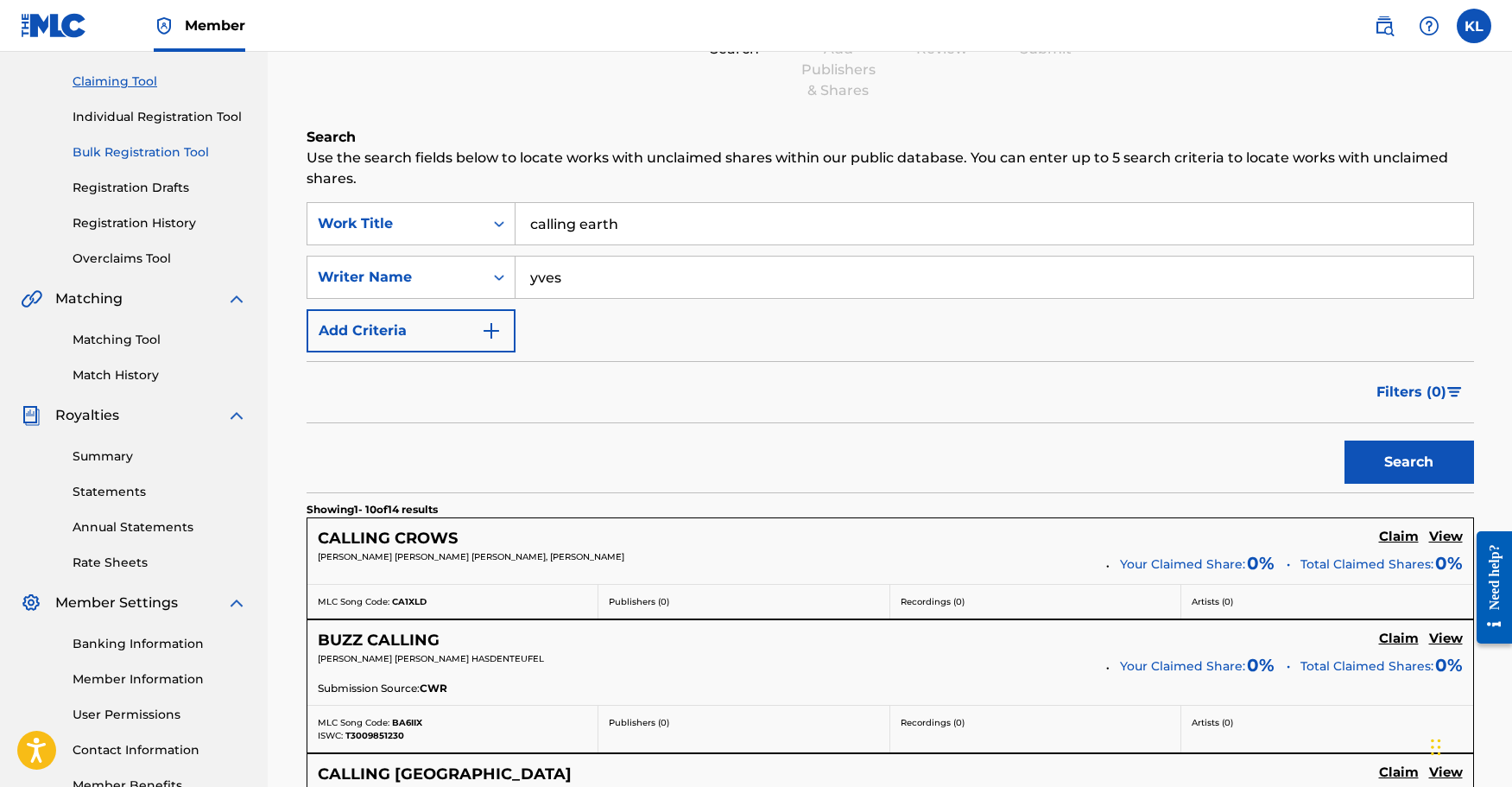
scroll to position [0, 0]
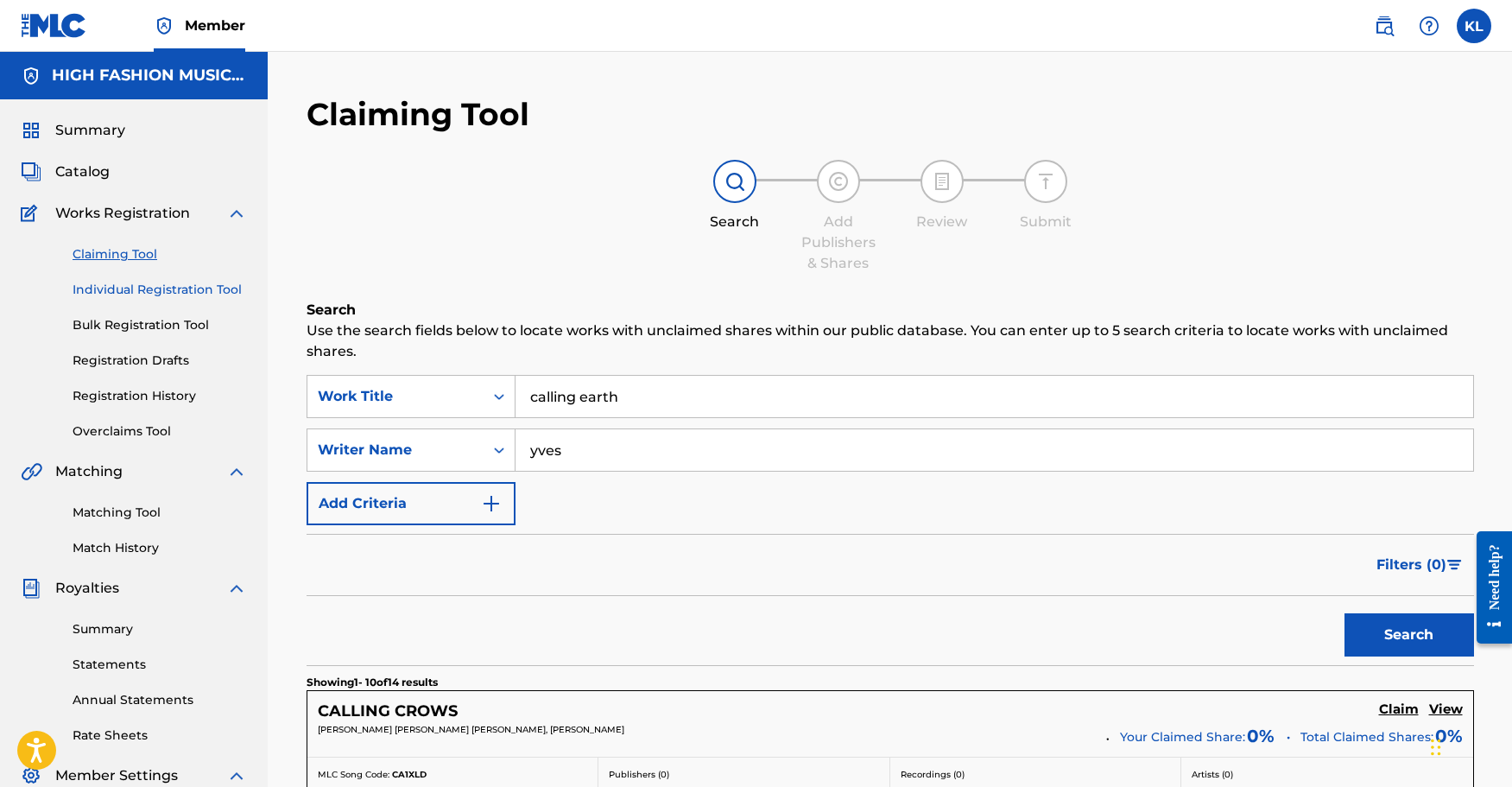
click at [159, 283] on link "Individual Registration Tool" at bounding box center [159, 289] width 174 height 18
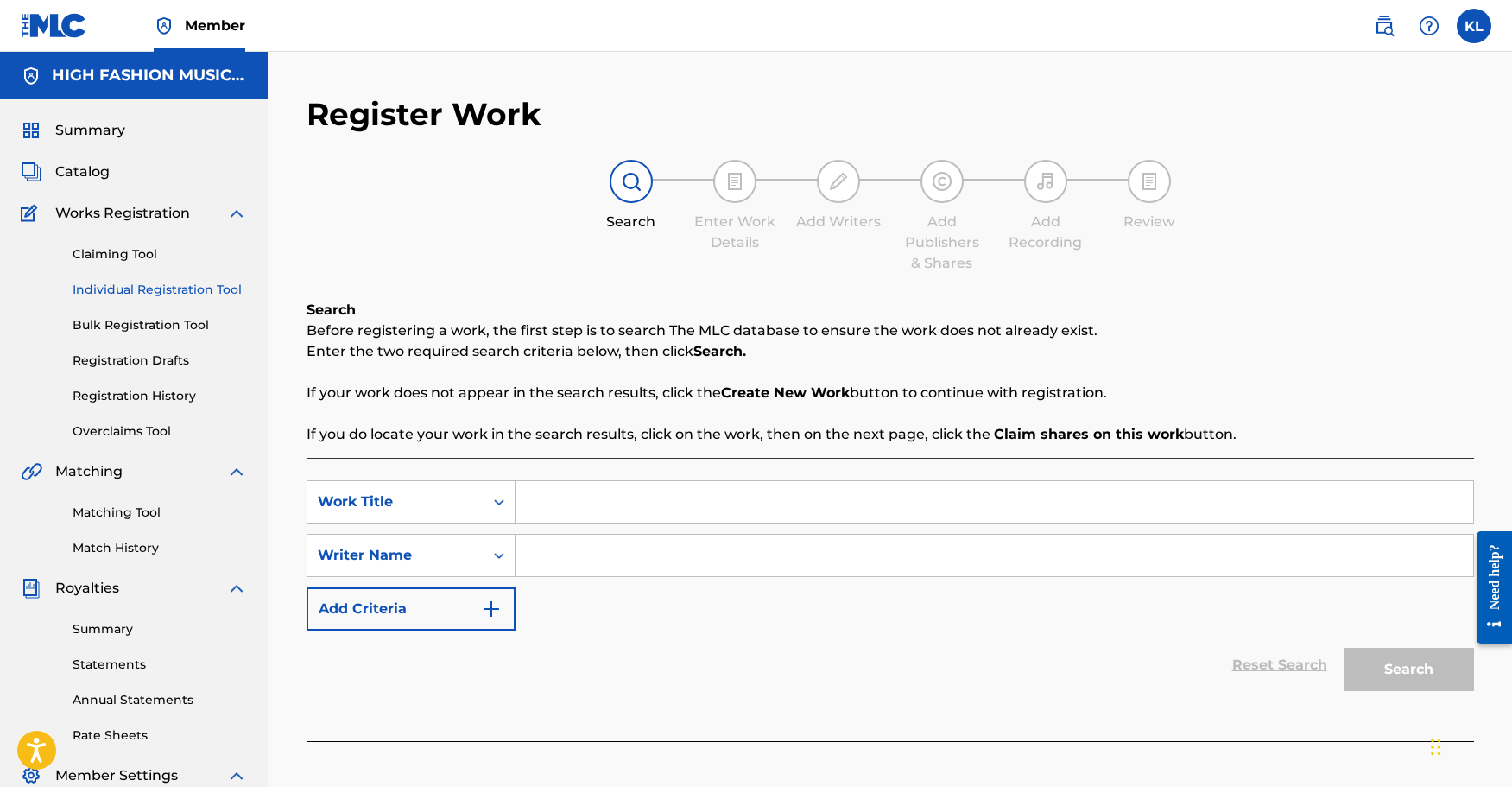
click at [560, 492] on input "Search Form" at bounding box center [994, 501] width 958 height 42
type input "calling earth"
click at [607, 544] on input "Search Form" at bounding box center [994, 555] width 958 height 42
type input "yves"
click at [1345, 647] on button "Search" at bounding box center [1410, 669] width 129 height 43
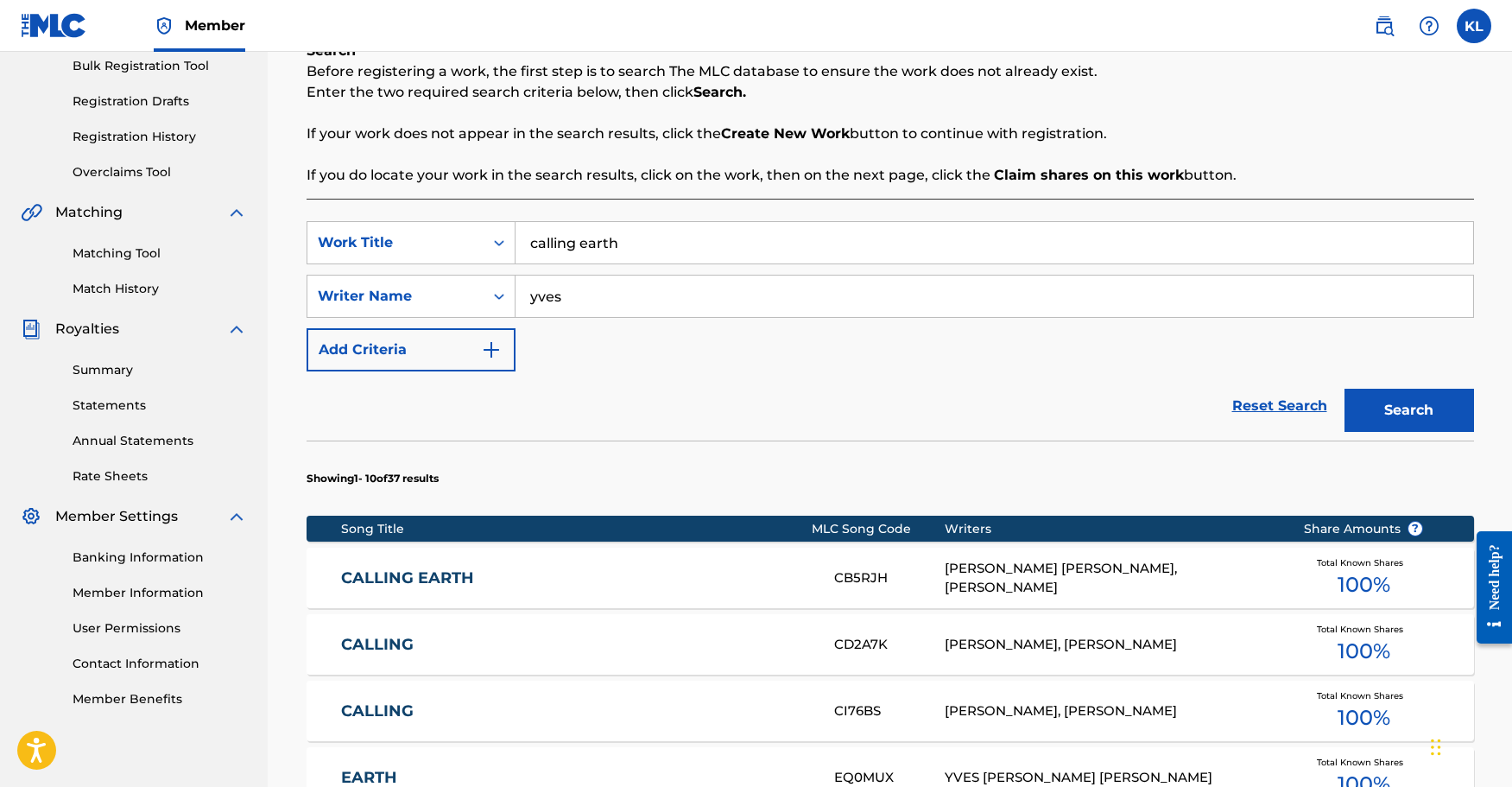
scroll to position [346, 0]
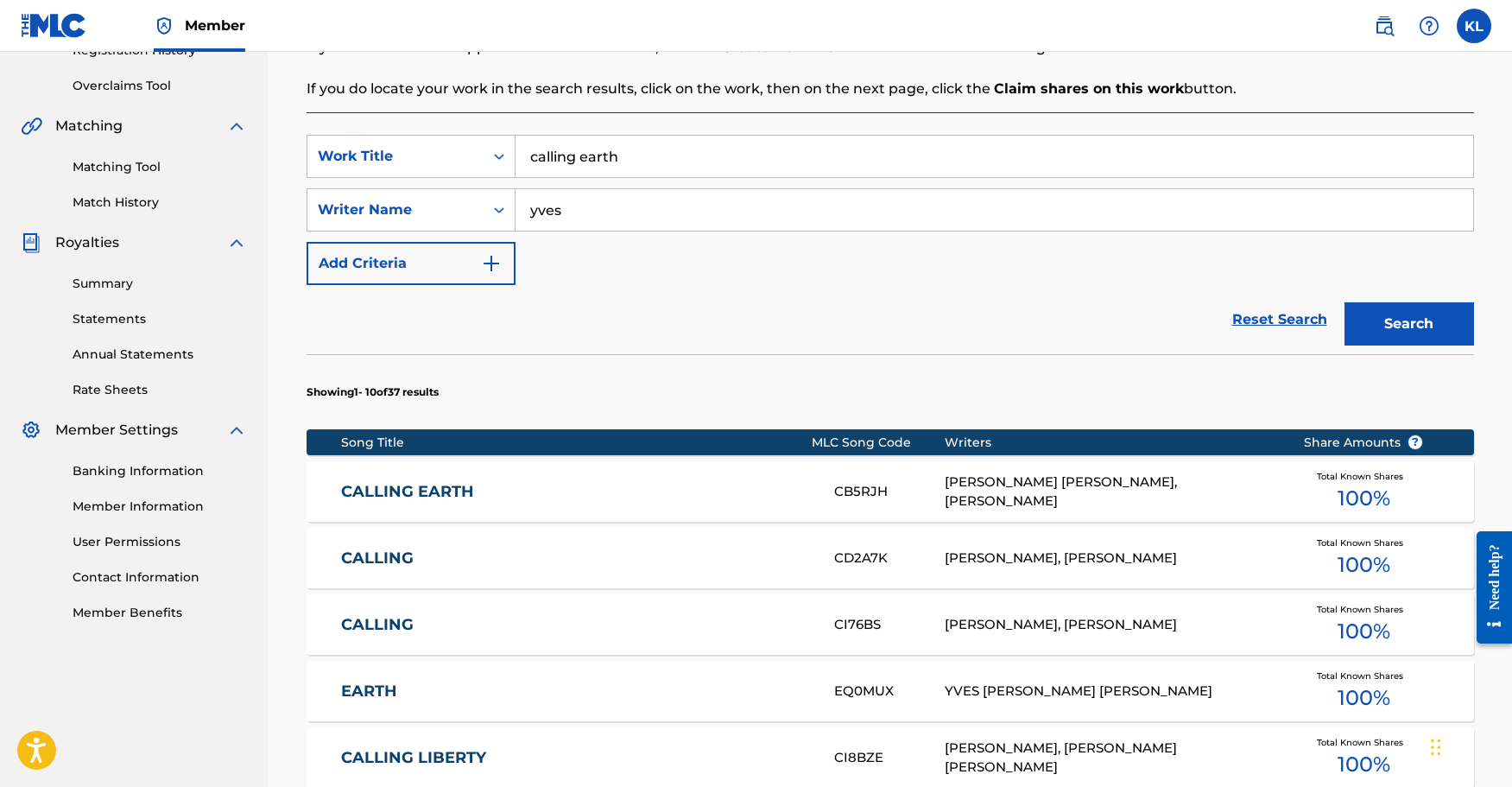
click at [419, 490] on link "CALLING EARTH" at bounding box center [576, 491] width 470 height 20
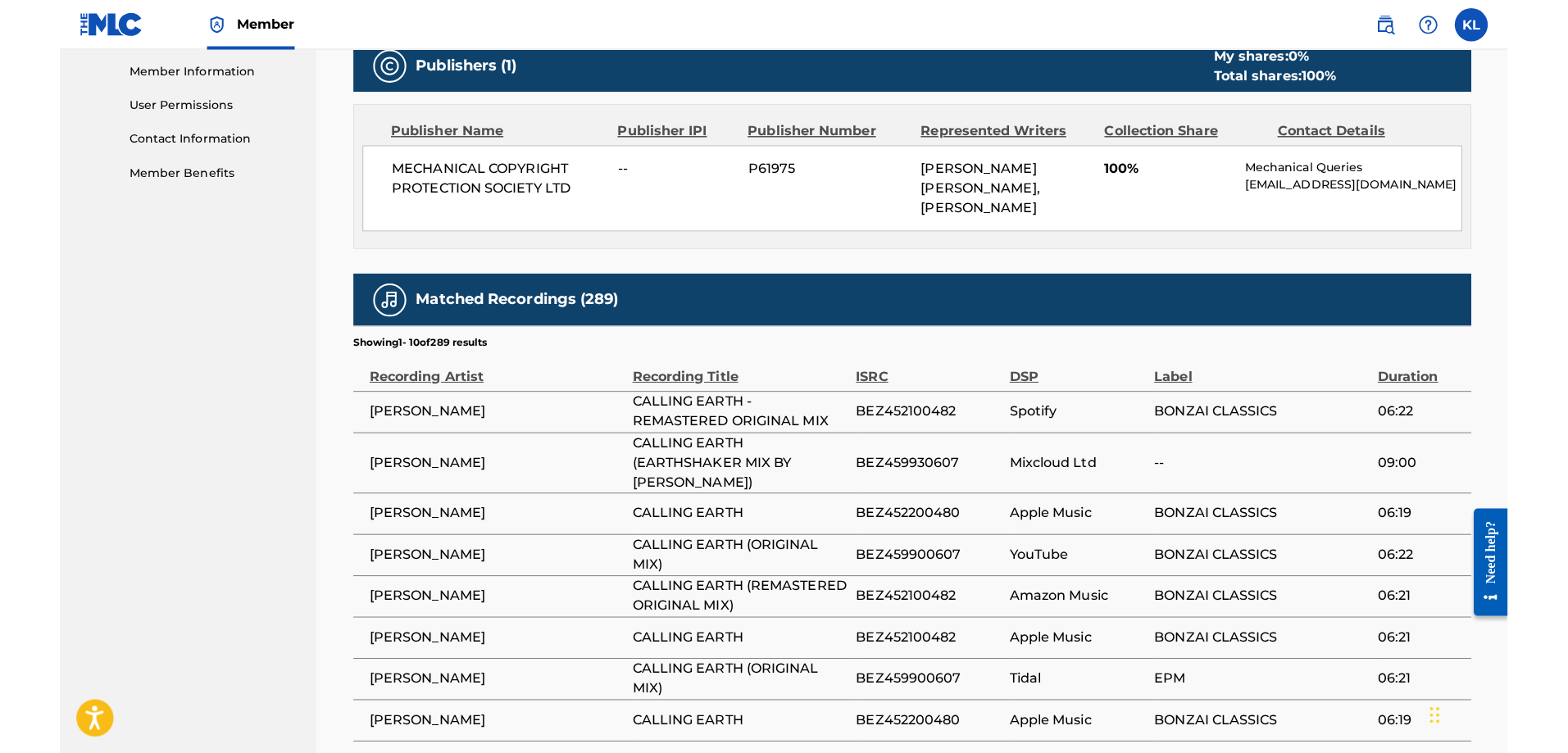
scroll to position [491, 0]
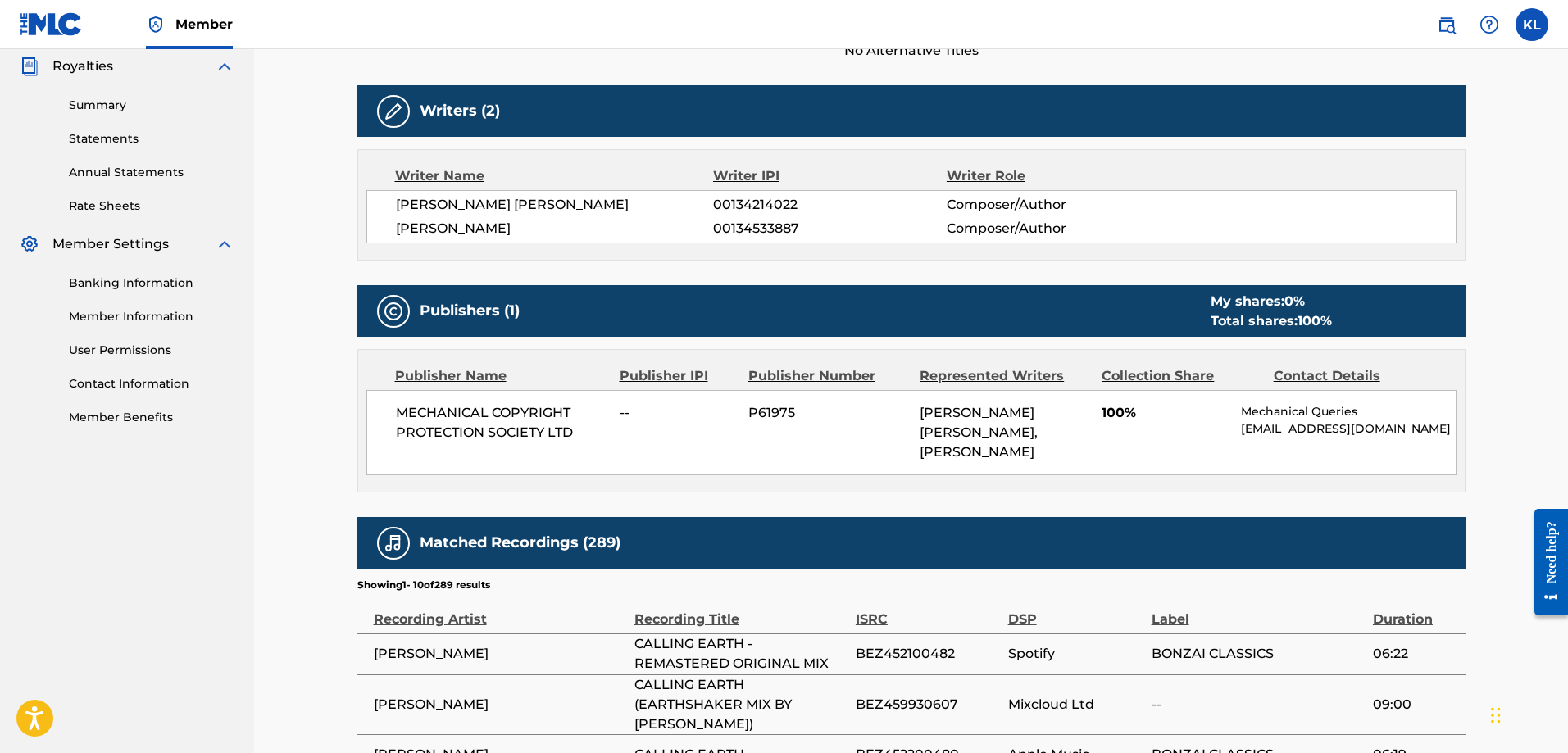
click at [440, 2] on nav "Member KL [PERSON_NAME] [EMAIL_ADDRESS][DOMAIN_NAME] Notification Preferences P…" at bounding box center [784, 25] width 1568 height 49
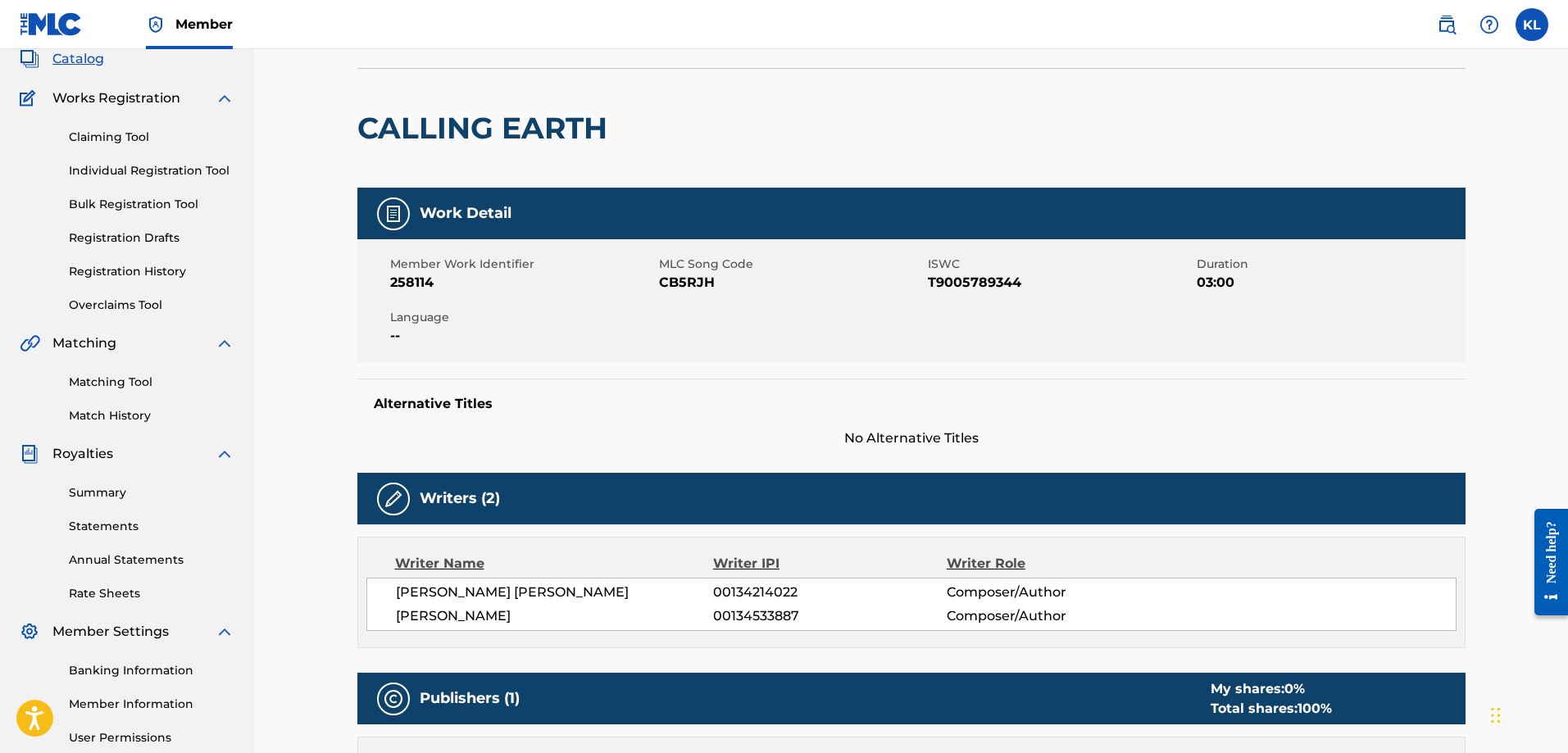
scroll to position [0, 0]
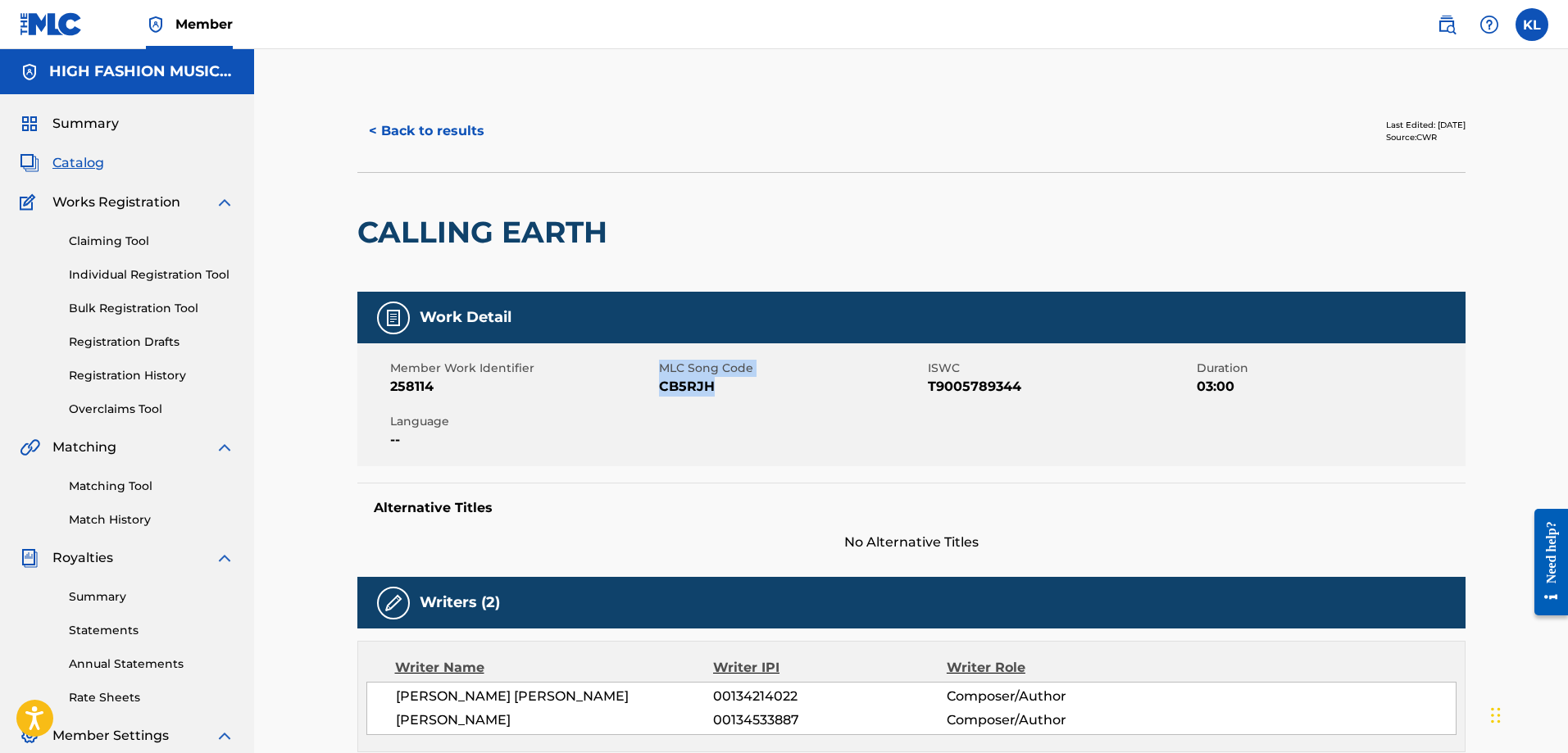
drag, startPoint x: 727, startPoint y: 381, endPoint x: 657, endPoint y: 388, distance: 70.3
click at [657, 388] on div "Member Work Identifier 258114 MLC Song Code CB5RJH ISWC T9005789344 Duration 03…" at bounding box center [910, 404] width 1107 height 123
click at [655, 388] on div "Member Work Identifier 258114" at bounding box center [524, 378] width 269 height 37
drag, startPoint x: 586, startPoint y: 228, endPoint x: 463, endPoint y: 229, distance: 123.0
click at [473, 226] on div "CALLING EARTH" at bounding box center [910, 232] width 1107 height 119
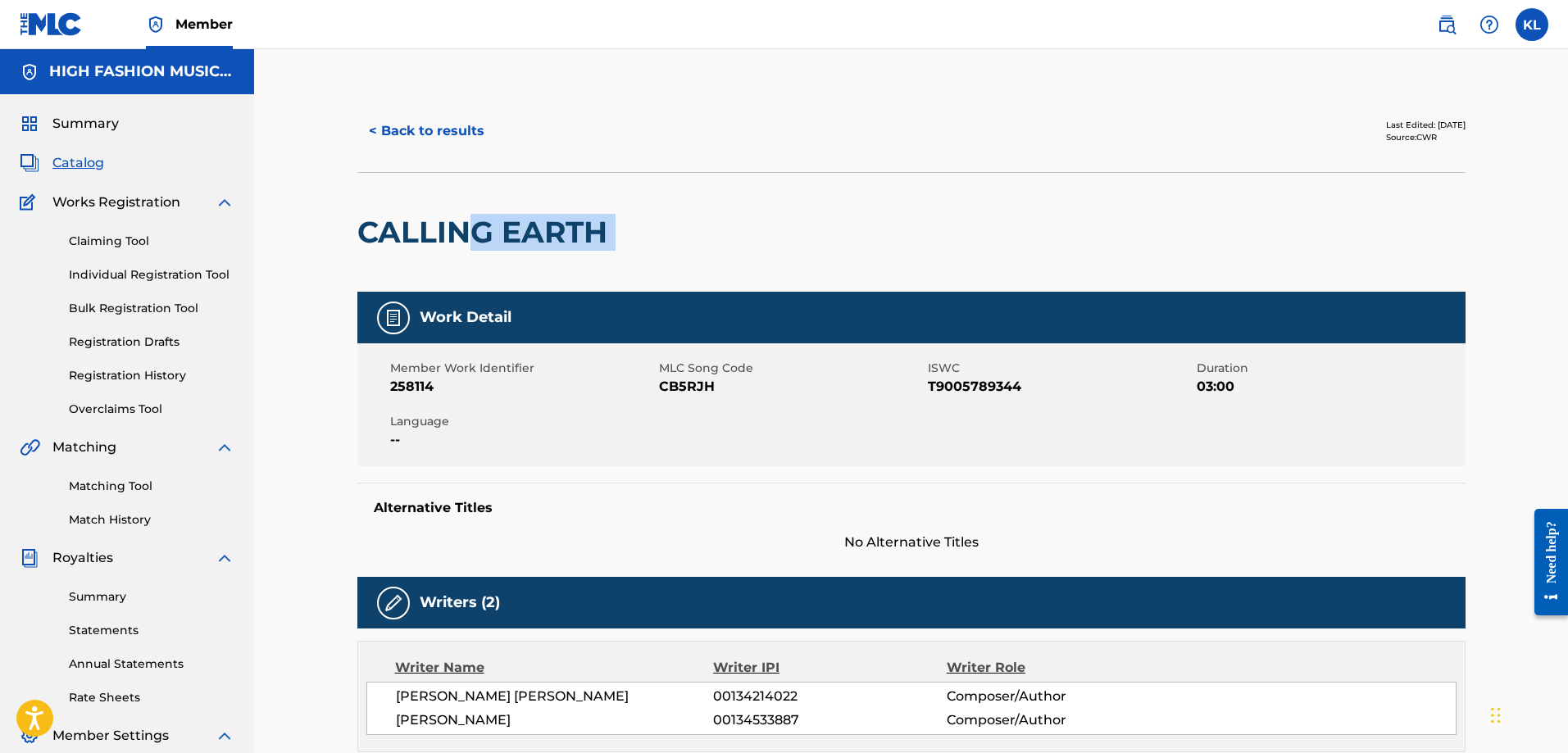
click at [759, 207] on div at bounding box center [742, 232] width 255 height 118
click at [1520, 28] on label at bounding box center [1531, 24] width 33 height 33
click at [1532, 25] on input "[PERSON_NAME] [EMAIL_ADDRESS][DOMAIN_NAME] Notification Preferences Profile Log…" at bounding box center [1532, 25] width 0 height 0
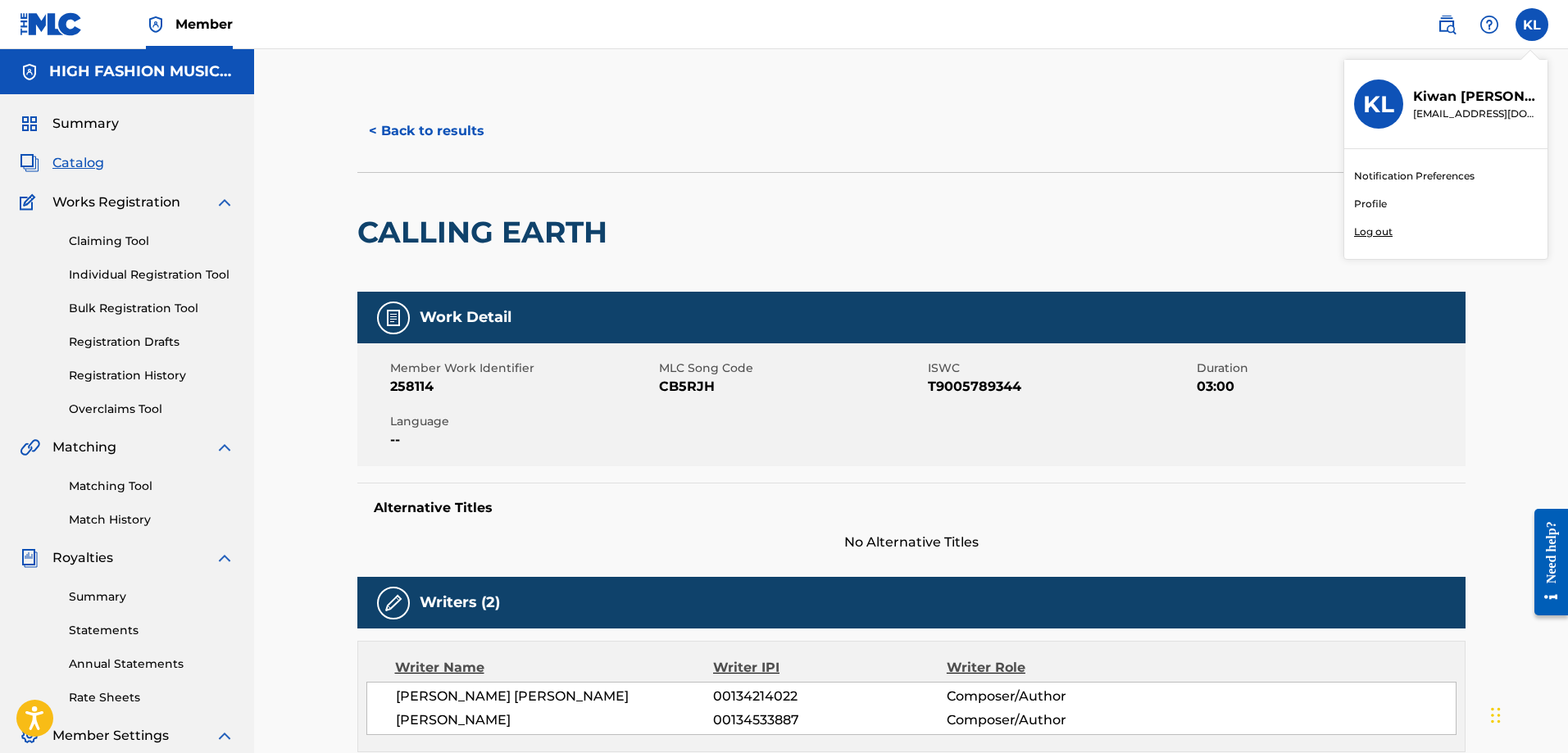
drag, startPoint x: 1208, startPoint y: 234, endPoint x: 1160, endPoint y: 234, distance: 48.0
click at [1207, 235] on div "CALLING EARTH" at bounding box center [910, 232] width 1107 height 119
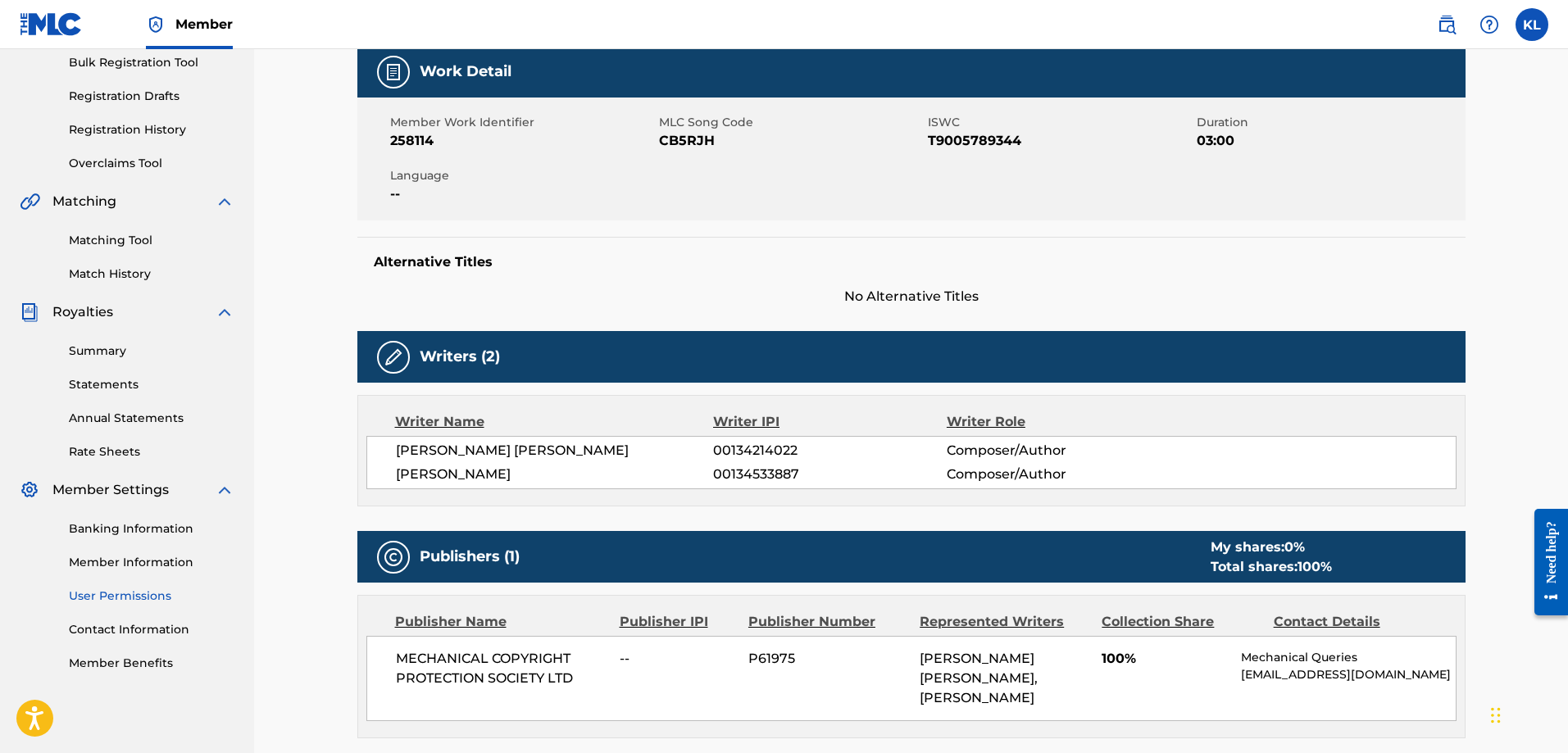
click at [103, 592] on link "User Permissions" at bounding box center [151, 596] width 165 height 17
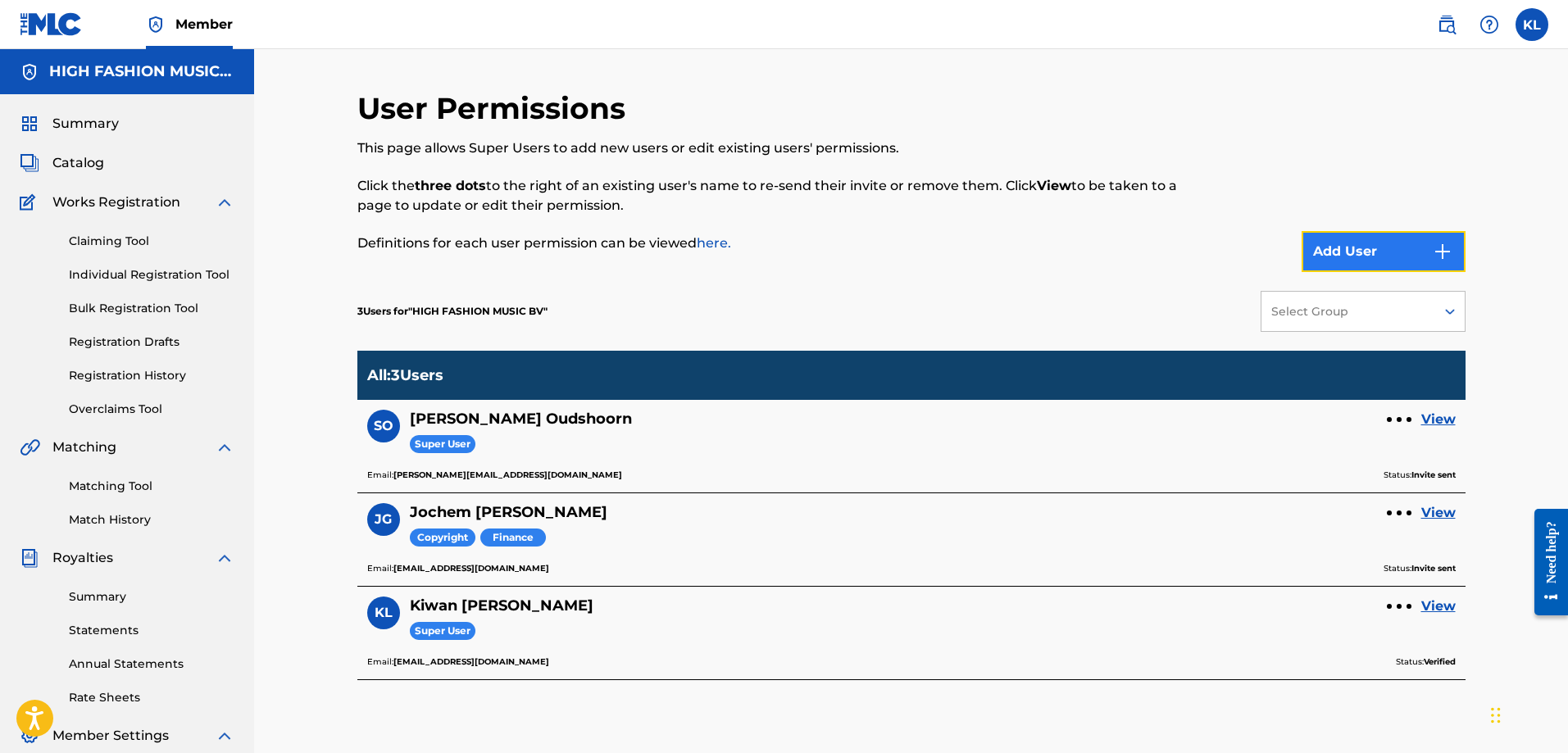
click at [1352, 255] on button "Add User" at bounding box center [1382, 251] width 164 height 41
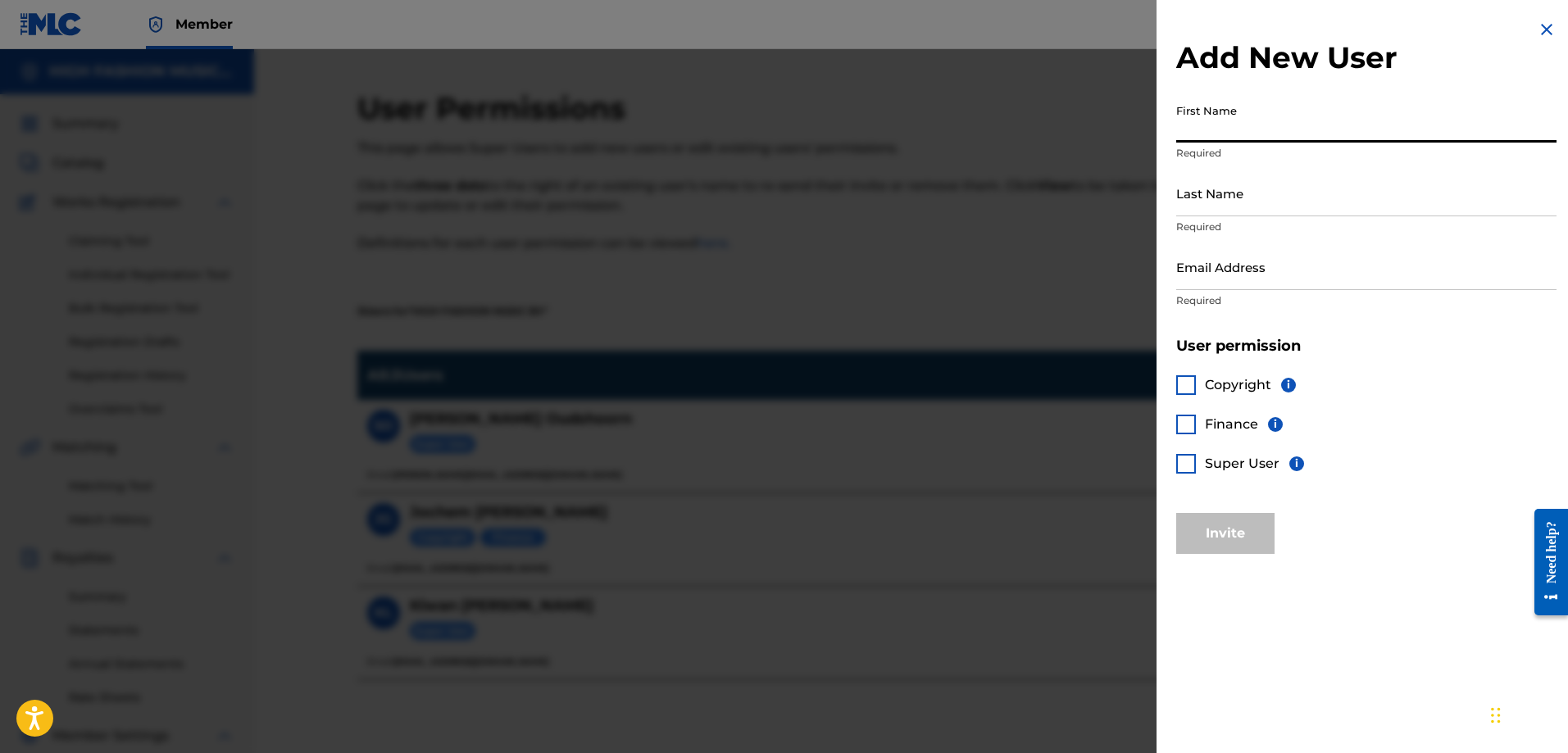
click at [1222, 126] on input "First Name" at bounding box center [1366, 118] width 380 height 47
type input "Intern"
type input "intern"
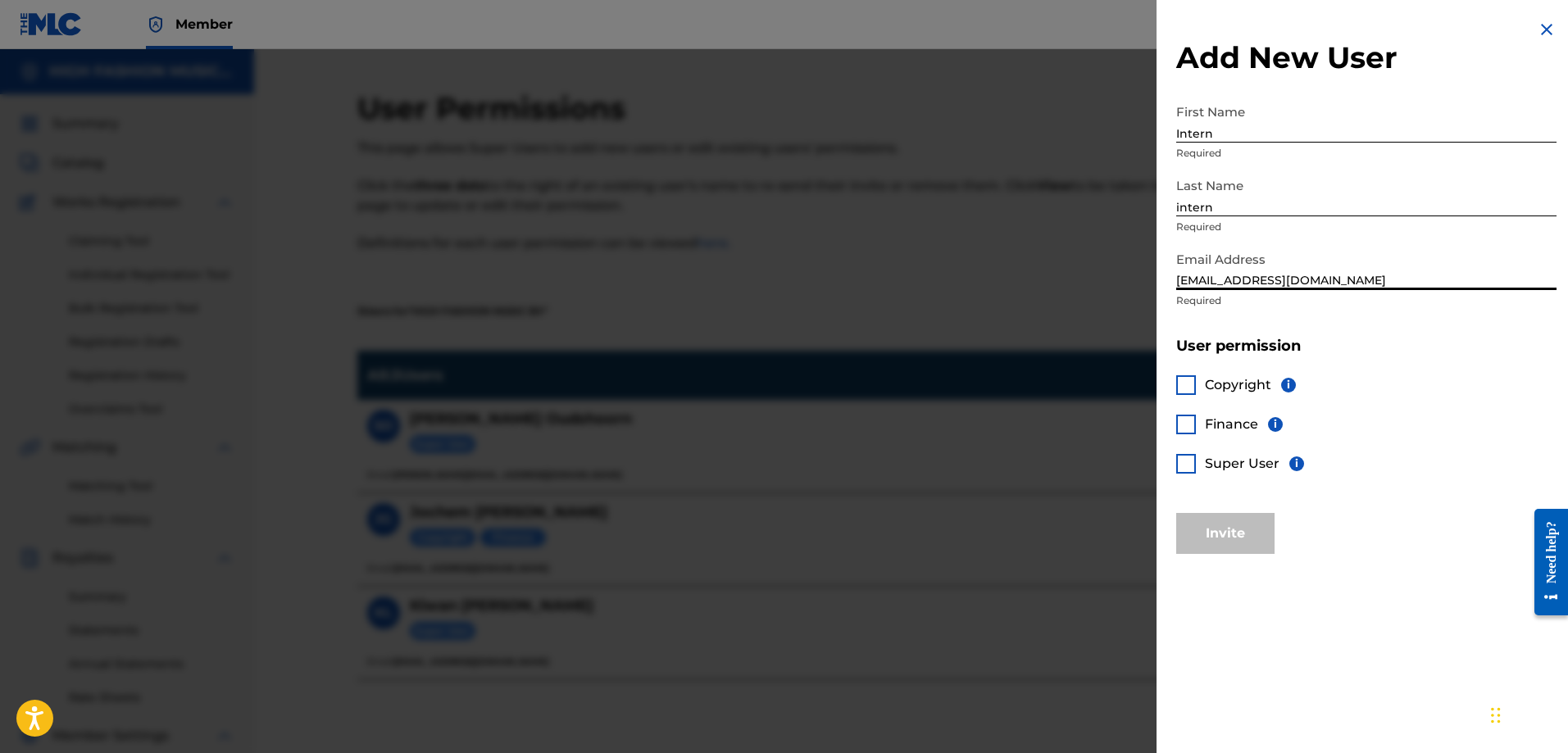
type input "[EMAIL_ADDRESS][DOMAIN_NAME]"
click at [1180, 388] on div at bounding box center [1185, 385] width 19 height 19
click at [1219, 533] on button "Invite" at bounding box center [1224, 533] width 98 height 41
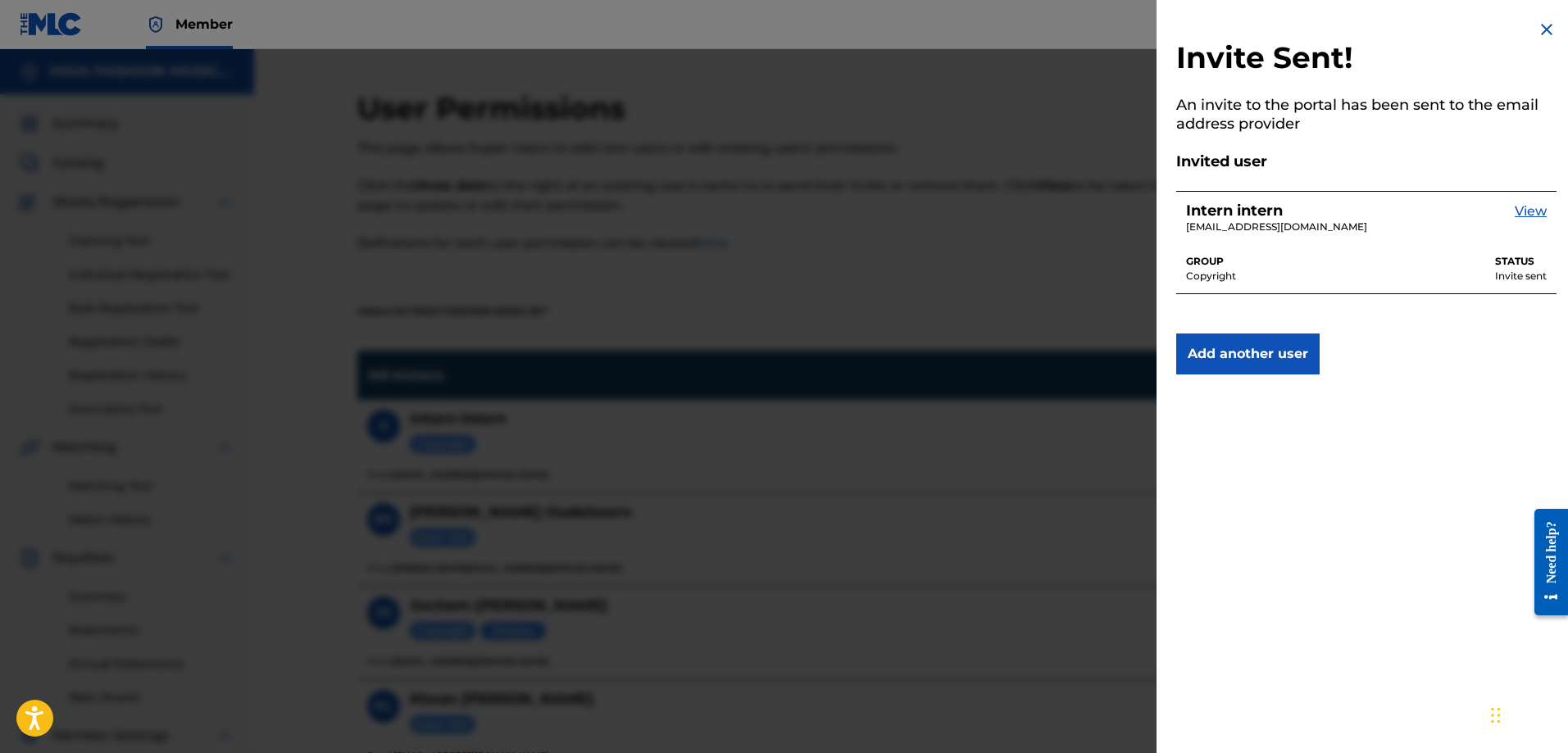
click at [1040, 58] on div at bounding box center [784, 426] width 1568 height 753
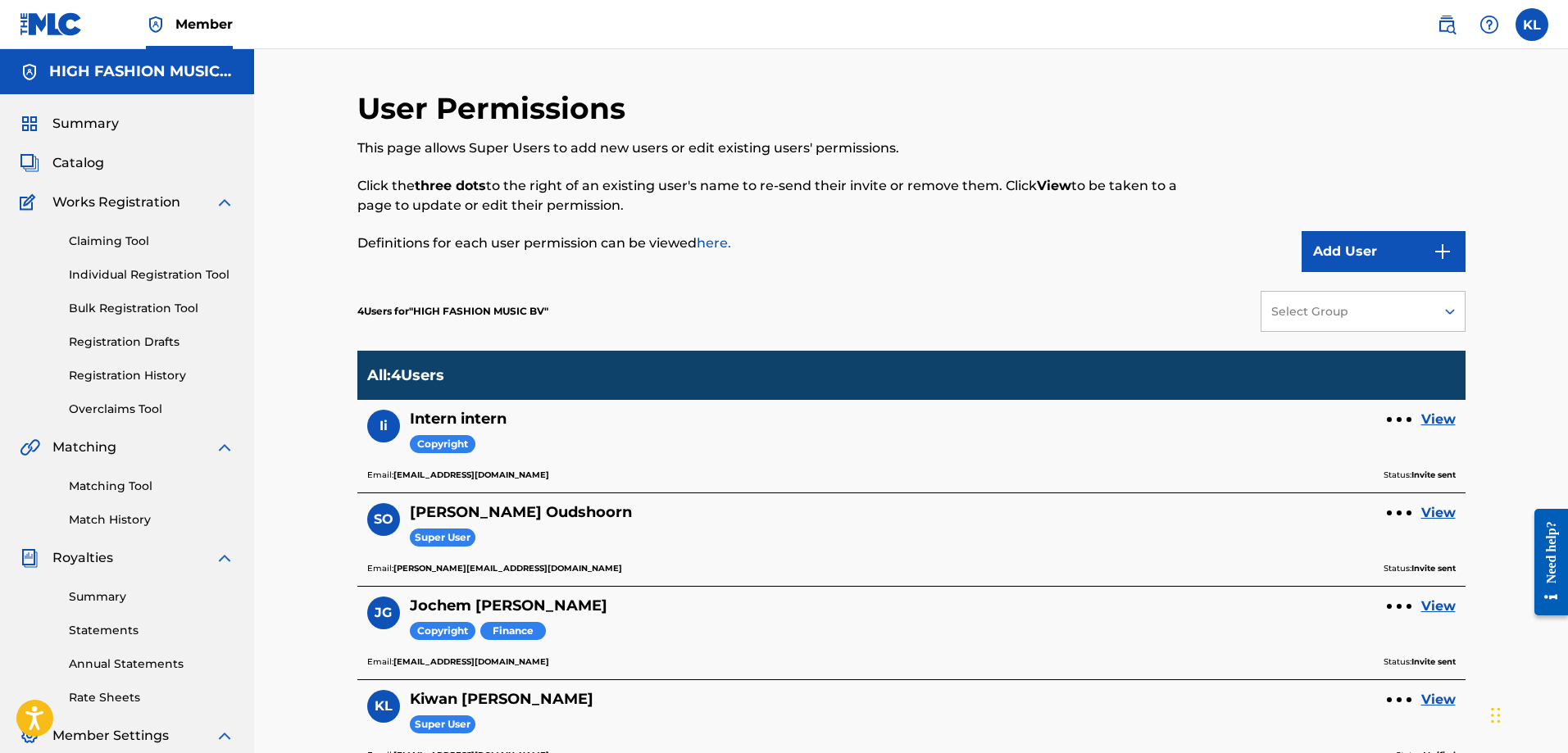
click at [365, 270] on div "User Permissions This page allows Super Users to add new users or edit existing…" at bounding box center [783, 181] width 853 height 182
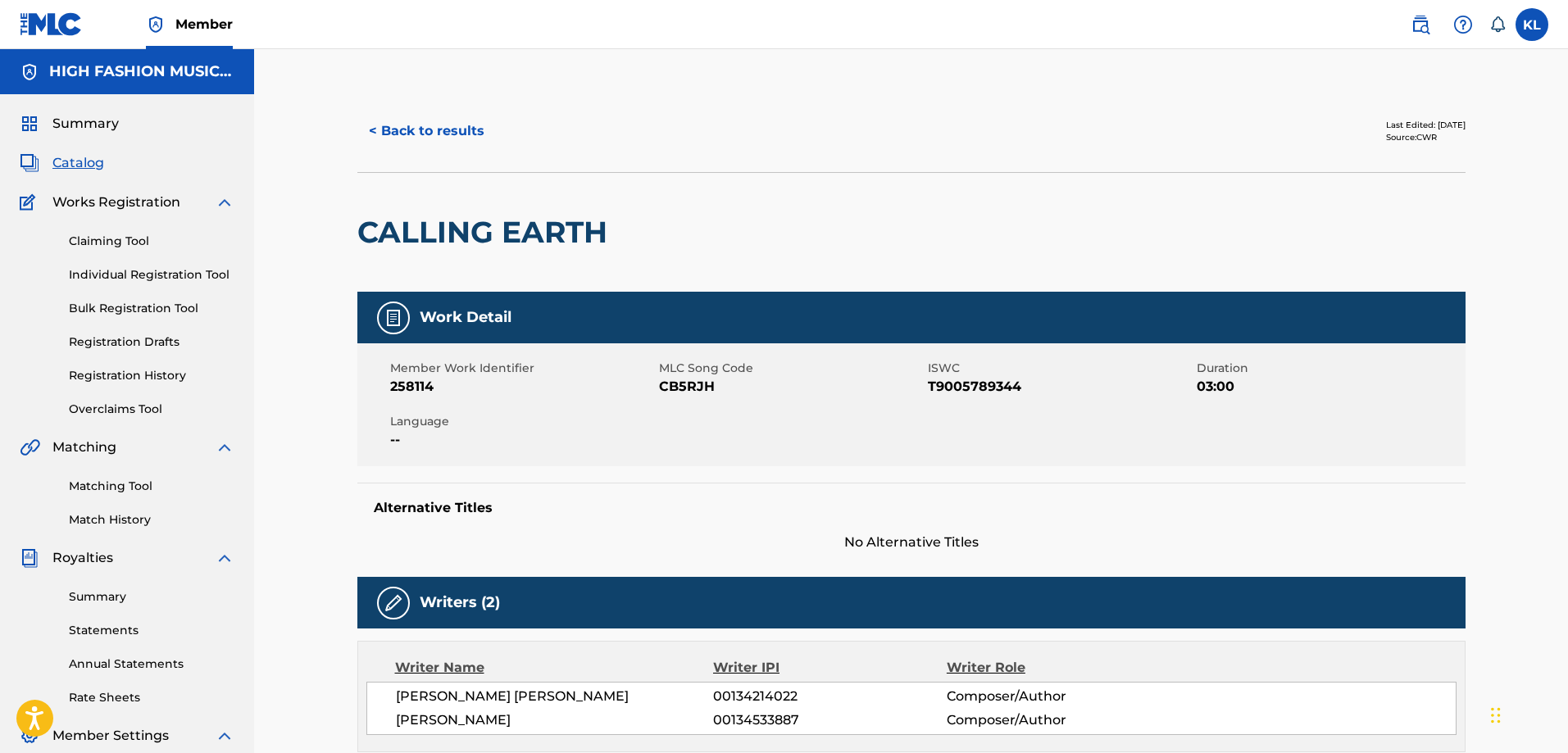
click at [72, 24] on img at bounding box center [50, 24] width 63 height 24
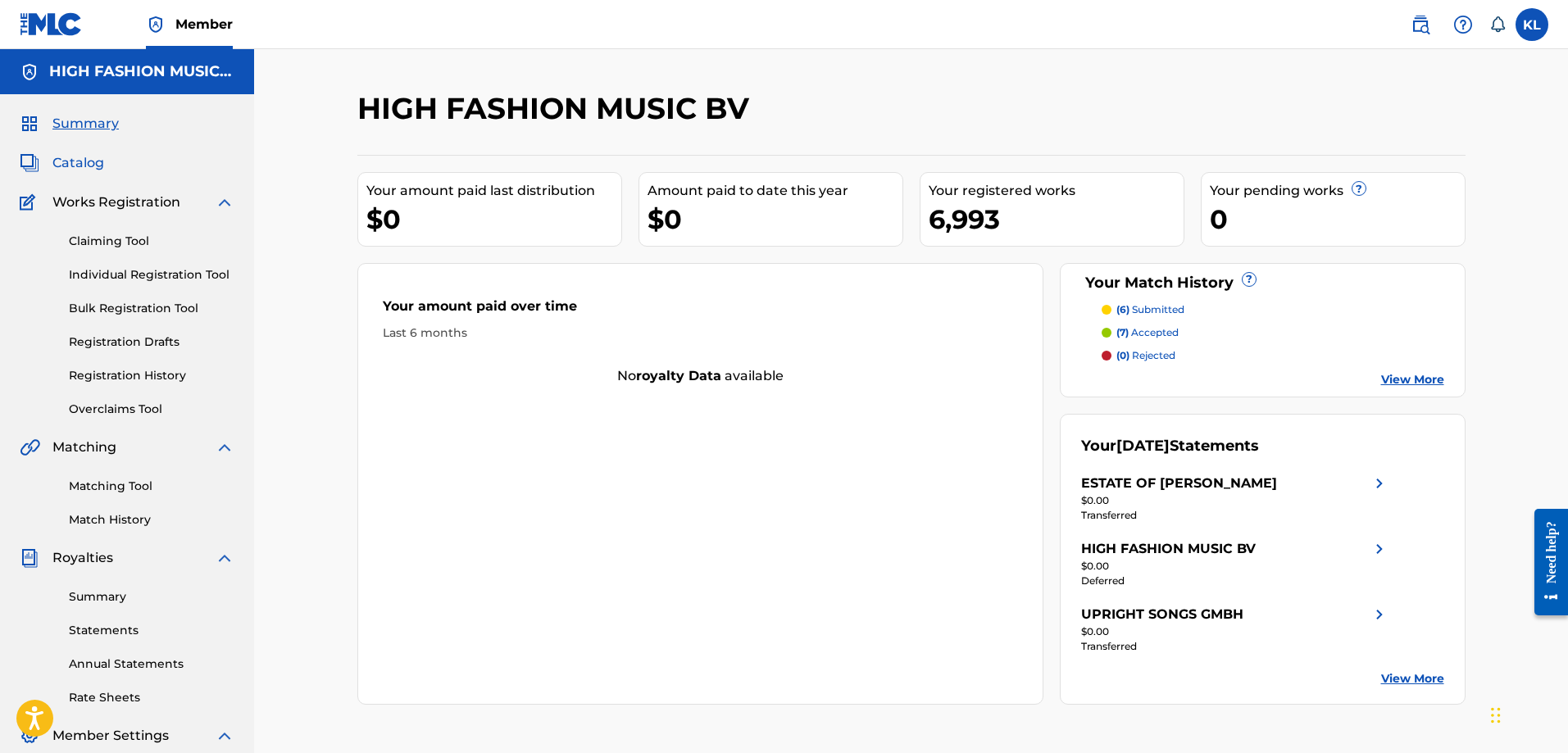
click at [78, 160] on span "Catalog" at bounding box center [78, 163] width 51 height 19
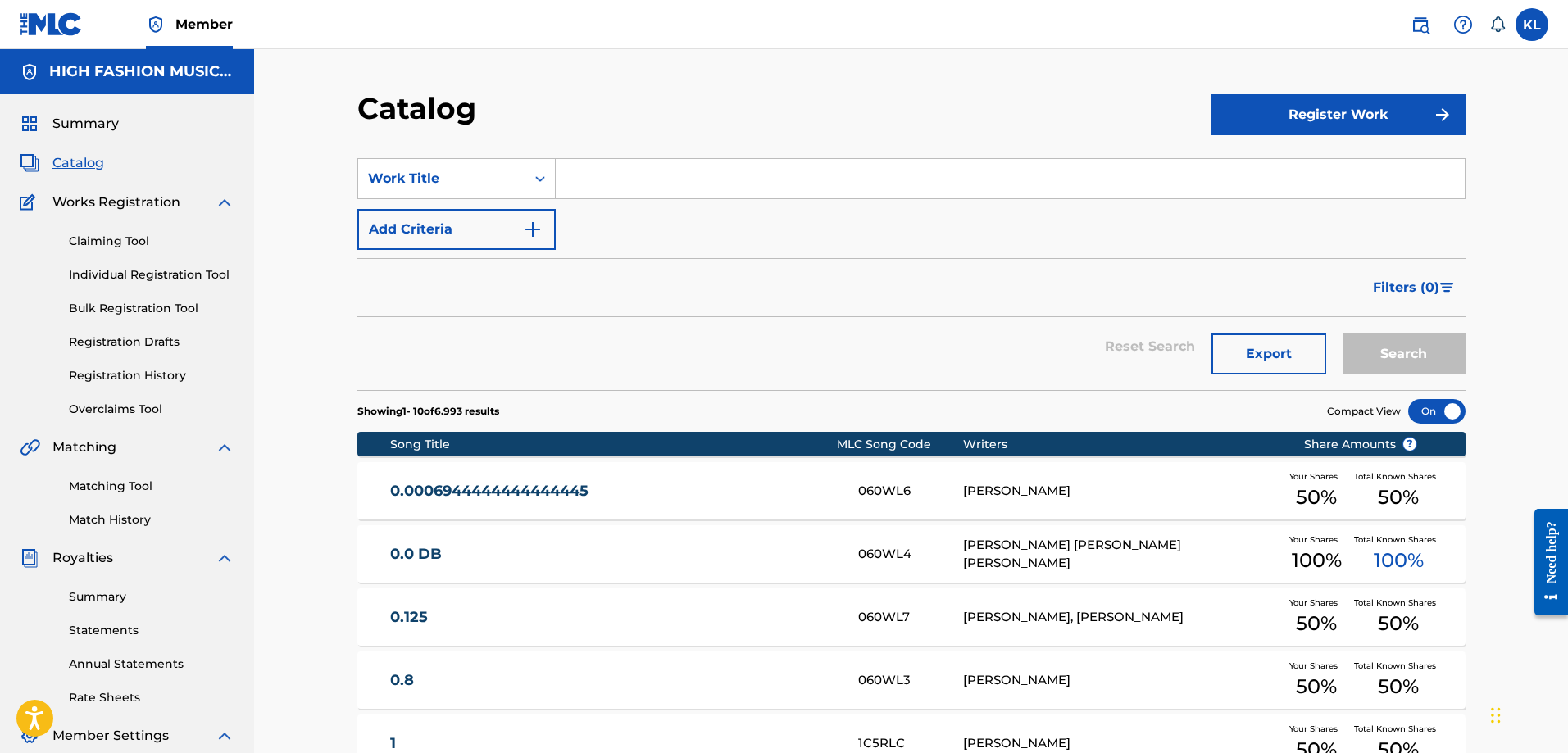
click at [631, 173] on input "Search Form" at bounding box center [1010, 179] width 909 height 40
type input "calling earth"
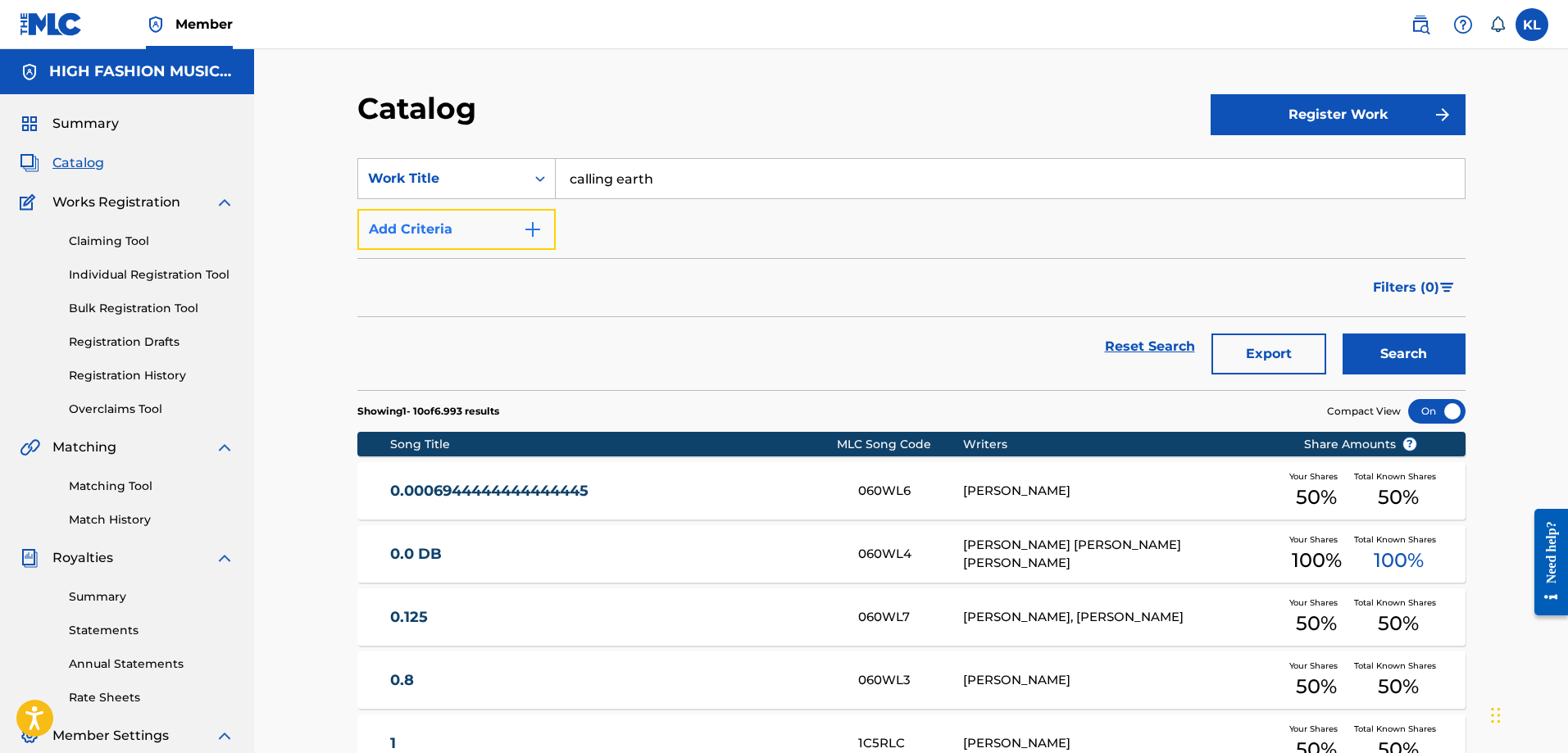
click at [476, 219] on button "Add Criteria" at bounding box center [456, 229] width 198 height 41
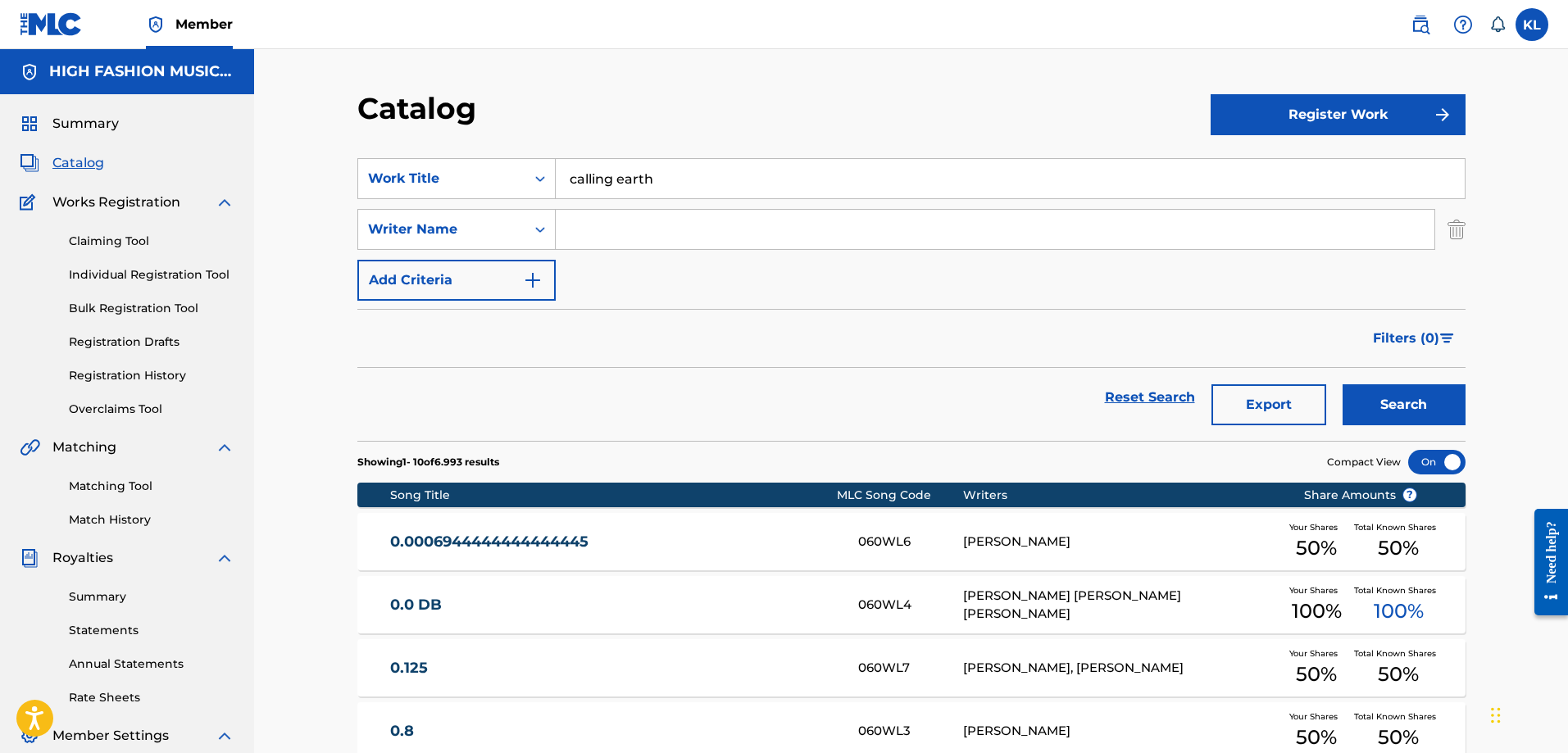
click at [587, 231] on input "Search Form" at bounding box center [995, 229] width 879 height 40
click at [1389, 399] on button "Search" at bounding box center [1404, 405] width 123 height 41
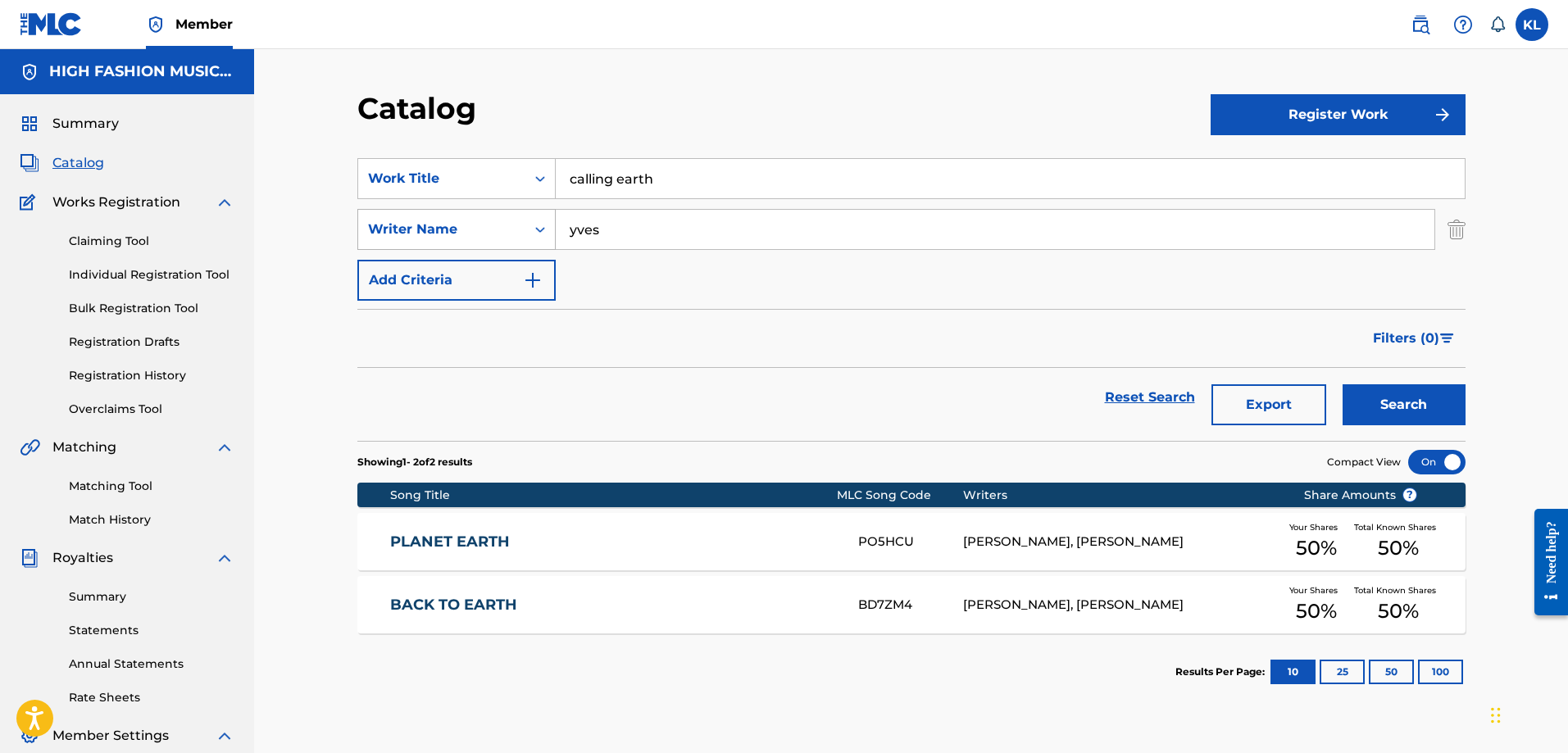
drag, startPoint x: 636, startPoint y: 231, endPoint x: 499, endPoint y: 227, distance: 137.1
click at [500, 227] on div "SearchWithCriteria3bd62a71-5a67-47b2-a10b-5c6fa7adf20f Writer Name yves" at bounding box center [910, 229] width 1107 height 41
click at [1343, 384] on button "Search" at bounding box center [1404, 405] width 123 height 41
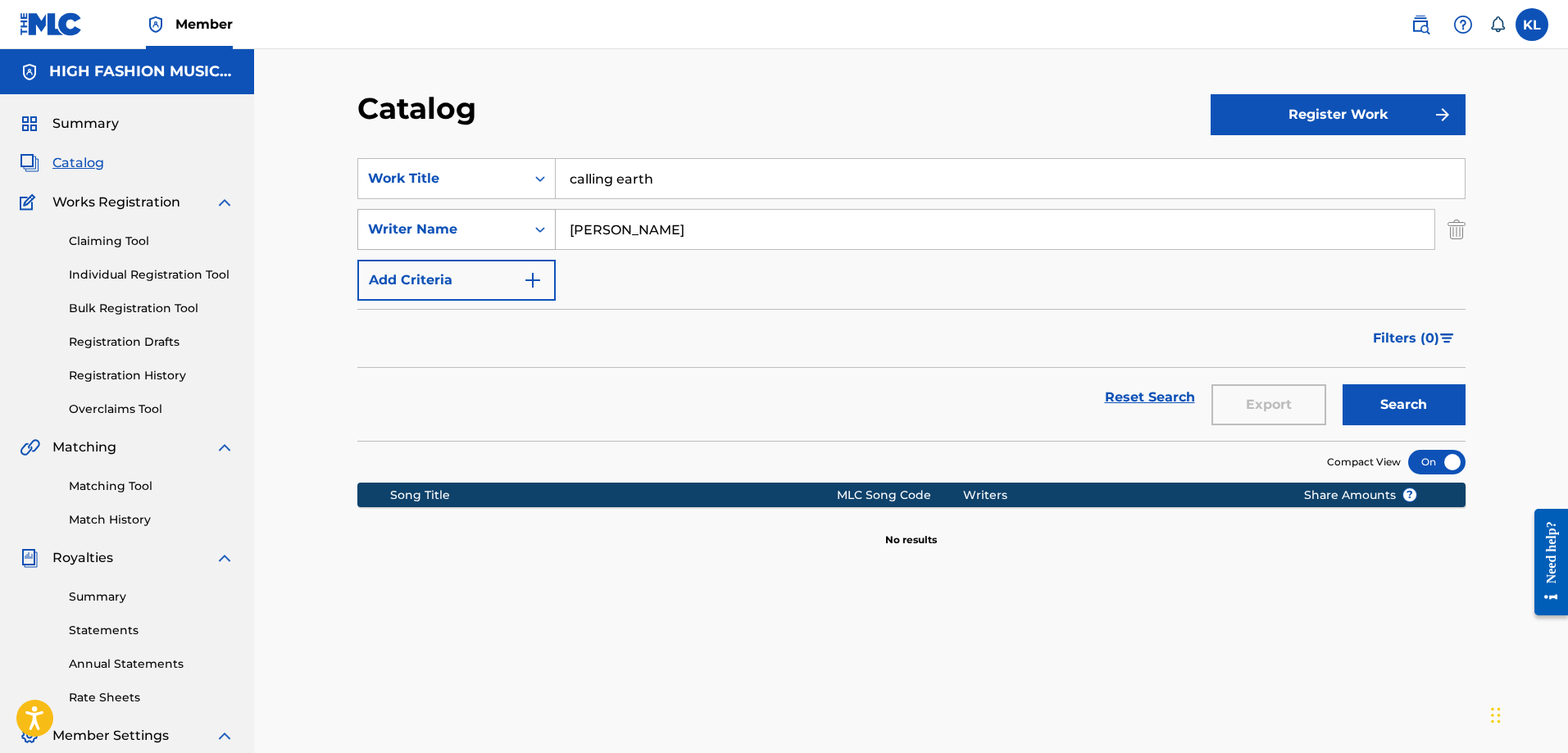
type input "deruyter"
click at [1343, 384] on button "Search" at bounding box center [1404, 405] width 123 height 41
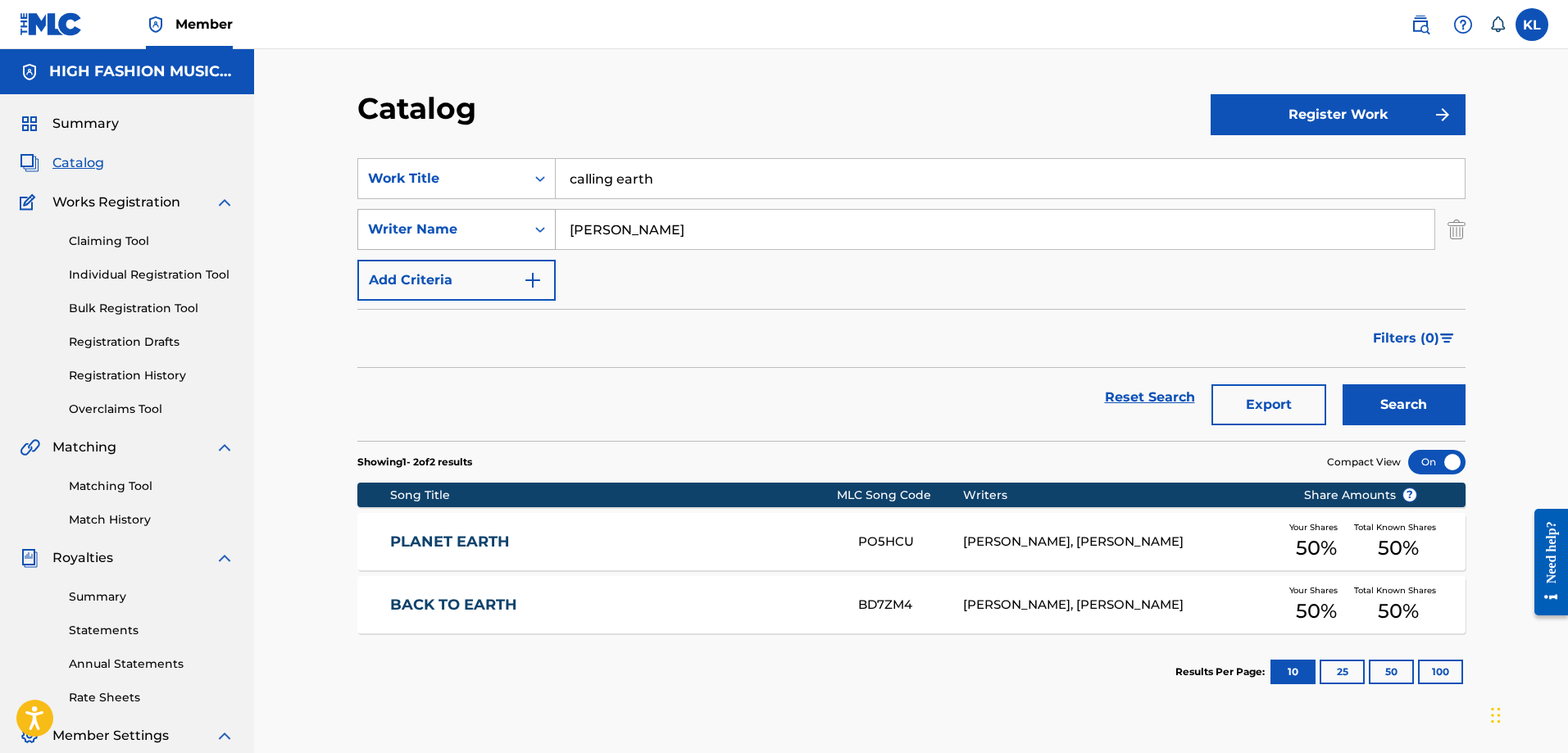
drag, startPoint x: 643, startPoint y: 217, endPoint x: 529, endPoint y: 221, distance: 114.1
click at [534, 217] on div "SearchWithCriteria3bd62a71-5a67-47b2-a10b-5c6fa7adf20f Writer Name deruyter" at bounding box center [910, 229] width 1107 height 41
click at [1343, 384] on button "Search" at bounding box center [1404, 405] width 123 height 41
type input "\"
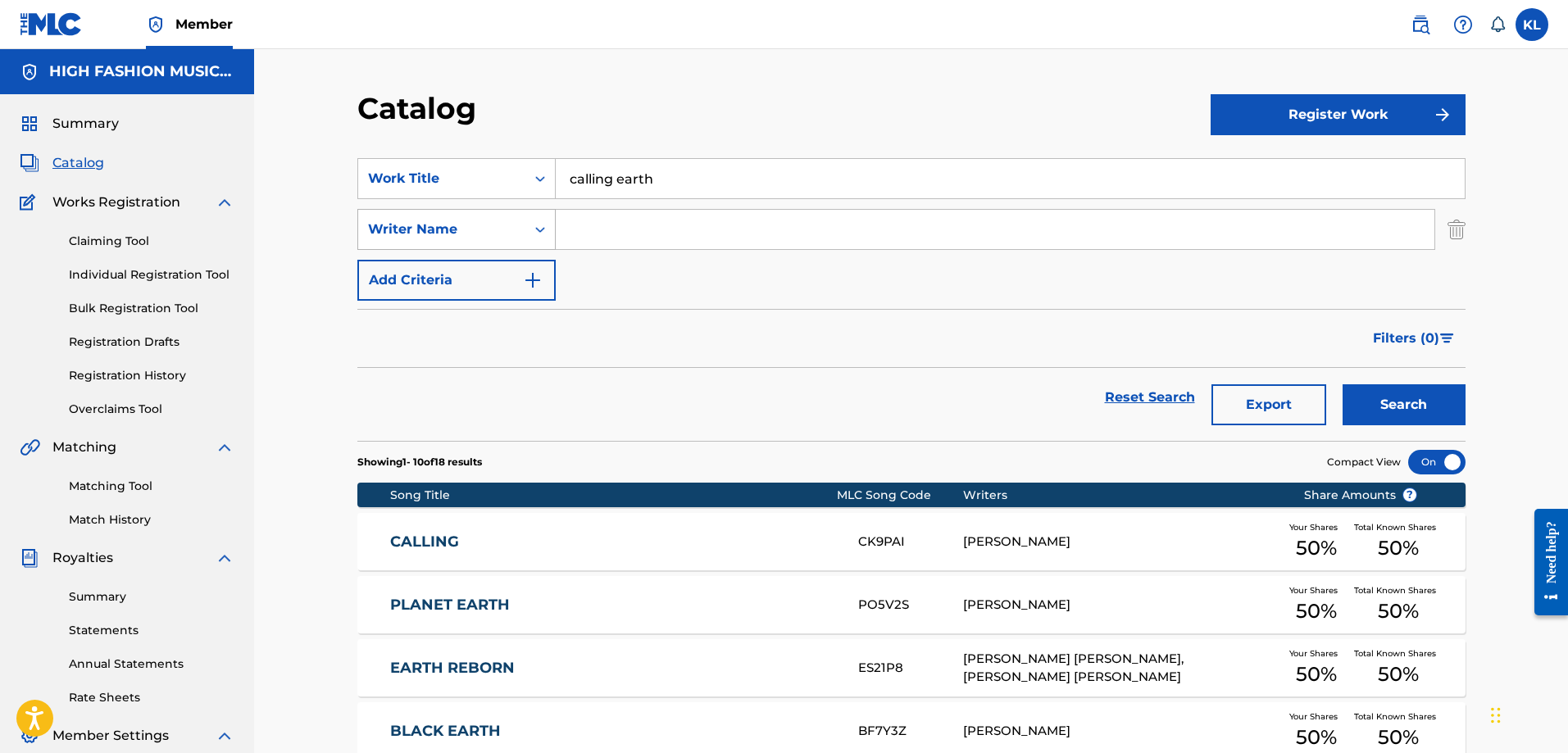
click at [1343, 384] on button "Search" at bounding box center [1404, 405] width 123 height 41
click at [117, 489] on link "Matching Tool" at bounding box center [151, 486] width 165 height 17
